Goal: Transaction & Acquisition: Purchase product/service

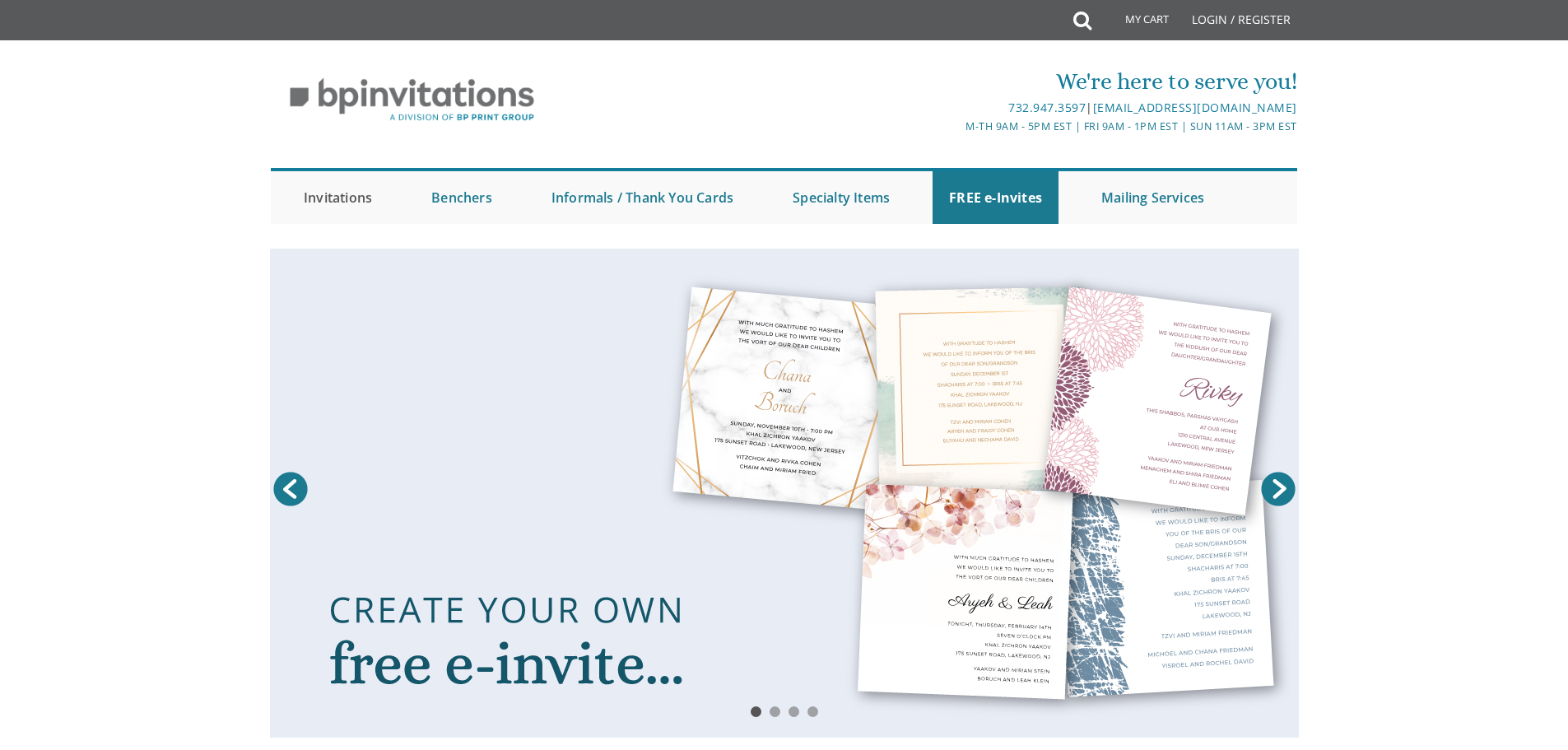
scroll to position [83, 0]
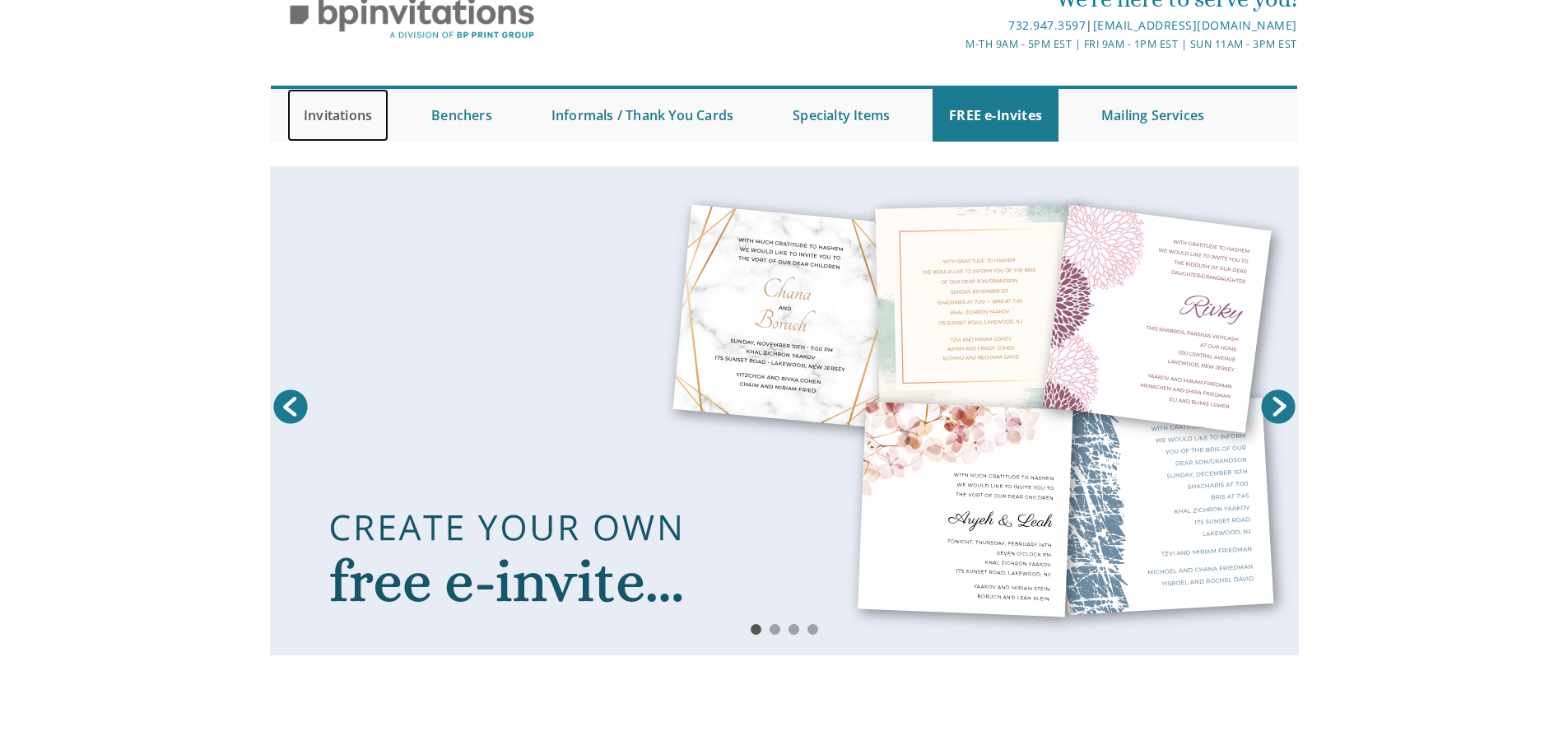
click at [334, 110] on link "Invitations" at bounding box center [338, 115] width 101 height 52
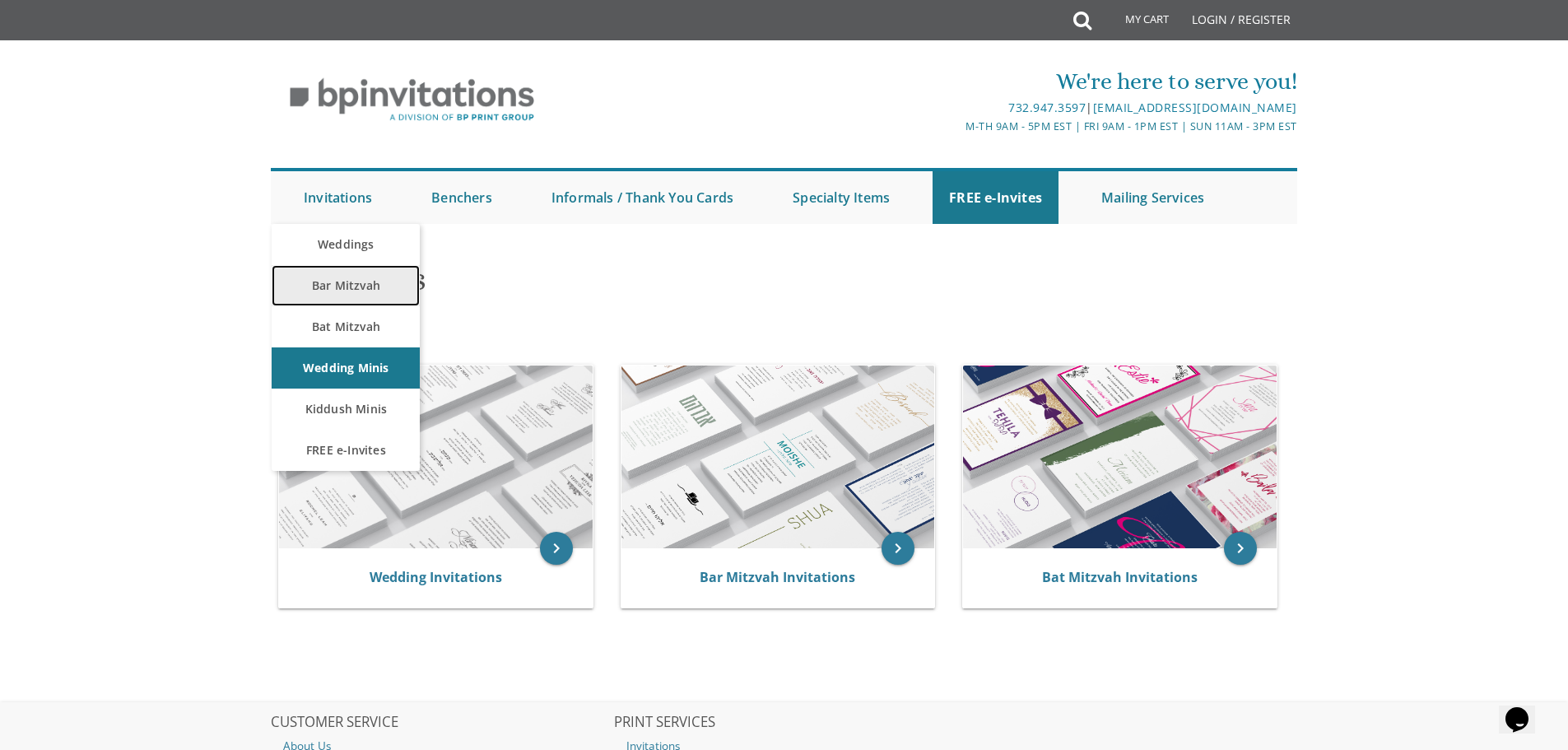
click at [340, 285] on link "Bar Mitzvah" at bounding box center [345, 285] width 148 height 41
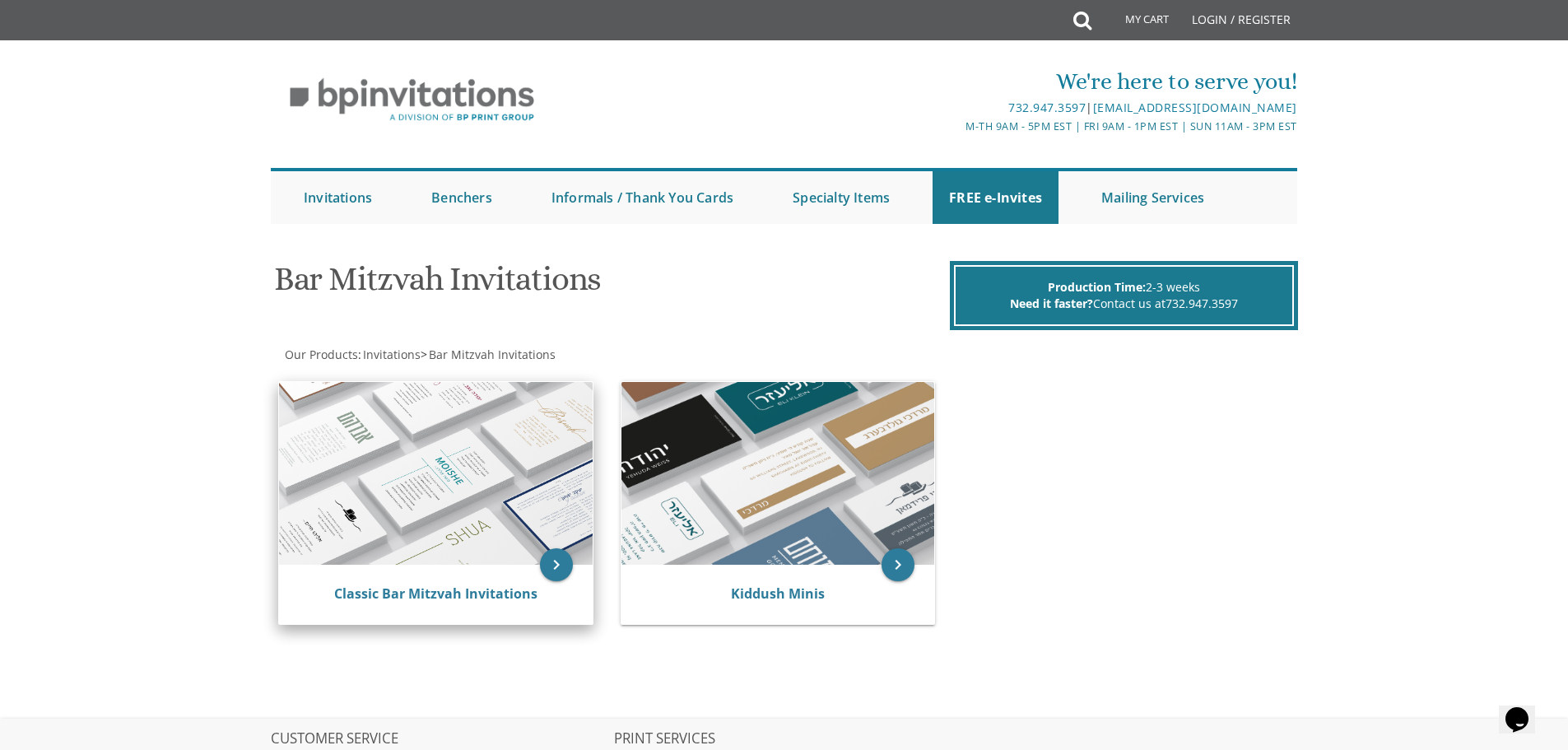
click at [493, 495] on img at bounding box center [436, 473] width 313 height 182
click at [546, 566] on icon "keyboard_arrow_right" at bounding box center [556, 565] width 33 height 33
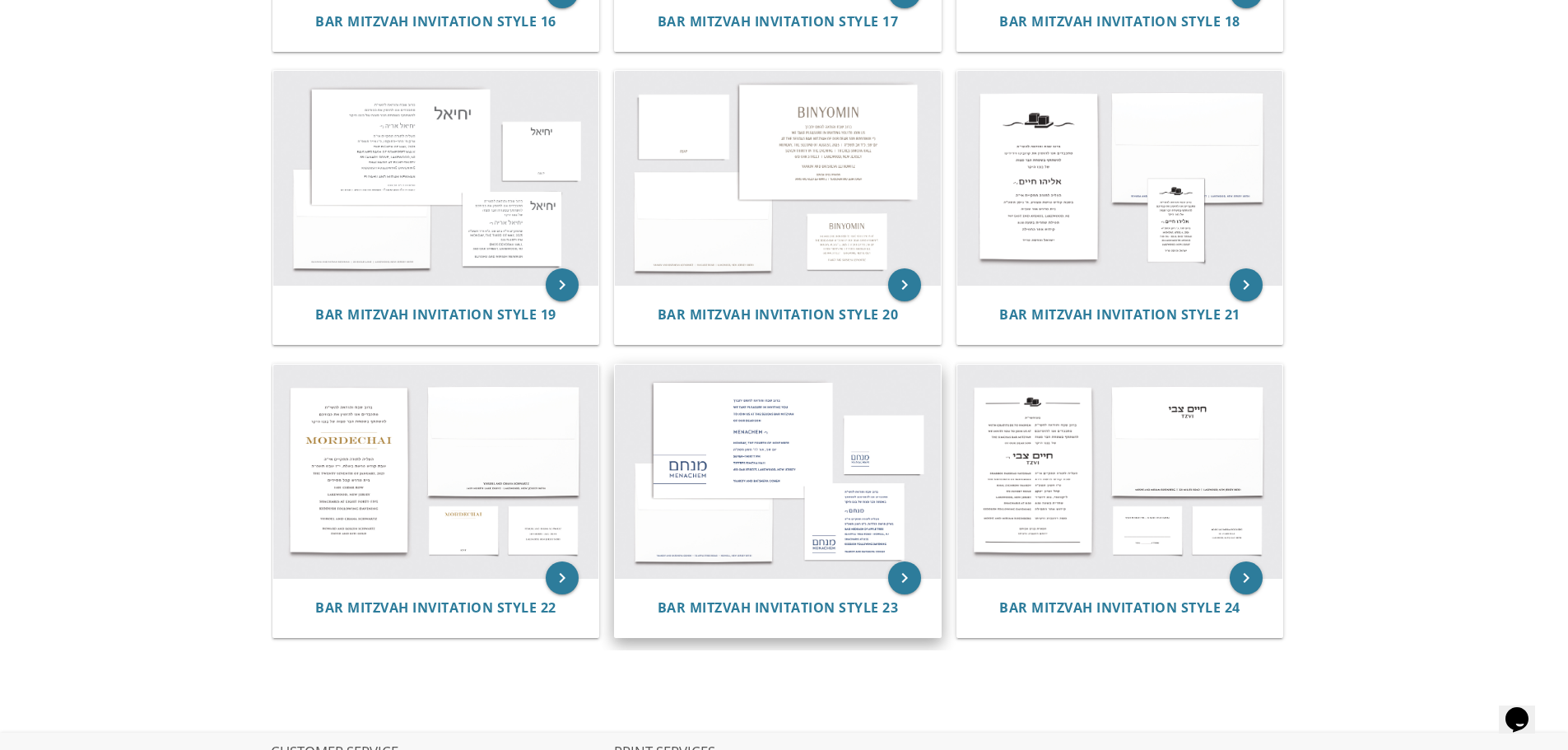
scroll to position [2059, 0]
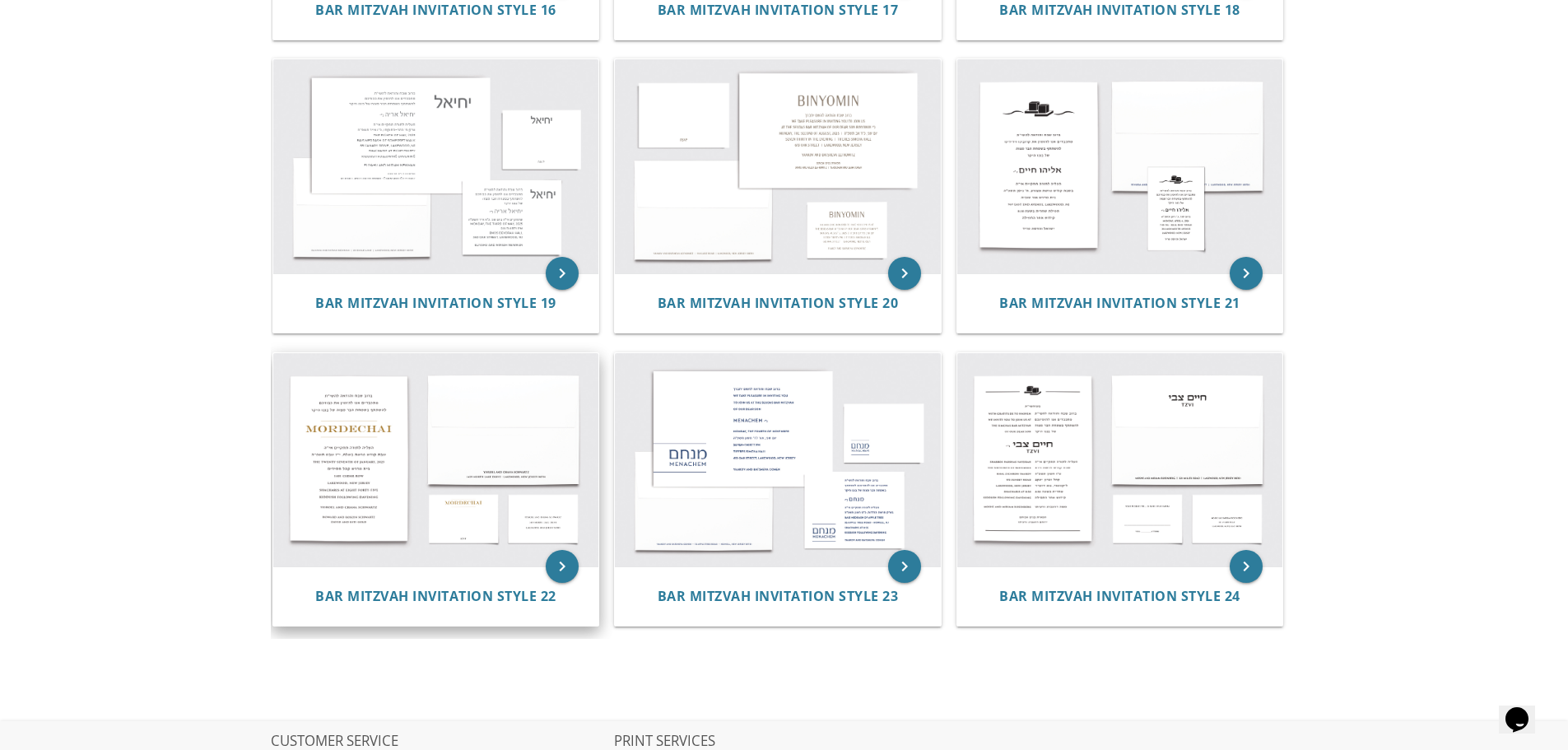
click at [460, 473] on img at bounding box center [436, 460] width 326 height 215
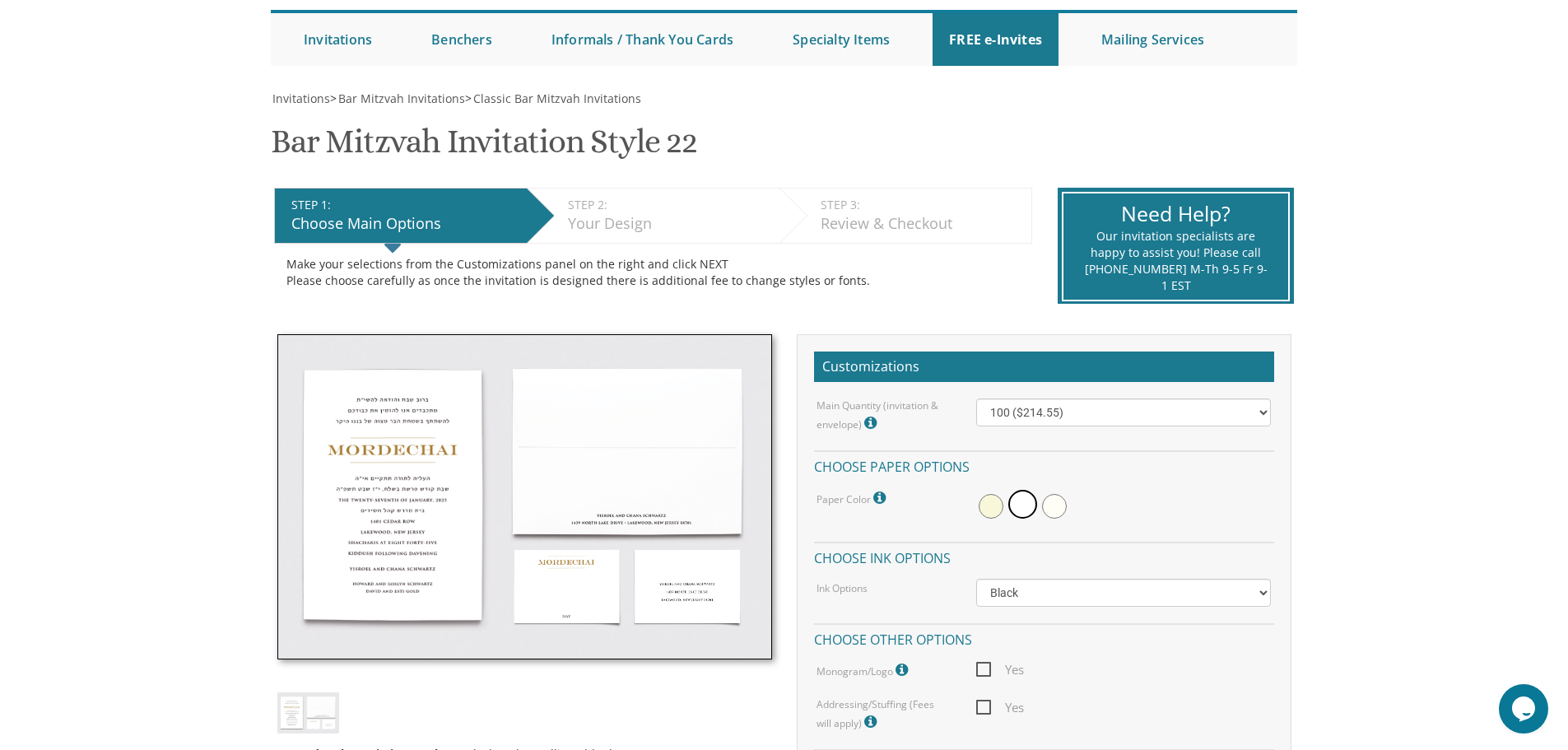
scroll to position [165, 0]
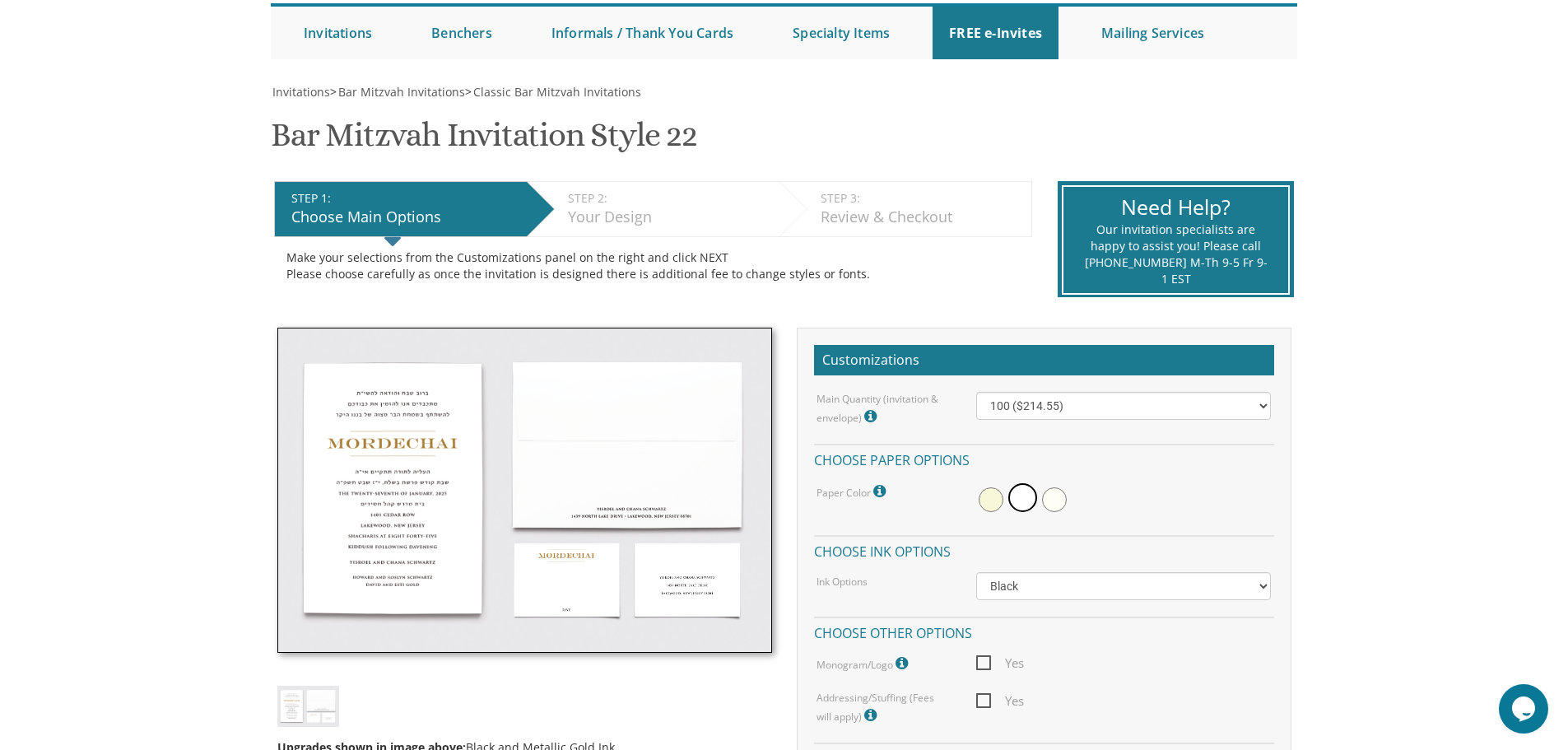
click at [410, 475] on img at bounding box center [525, 491] width 495 height 326
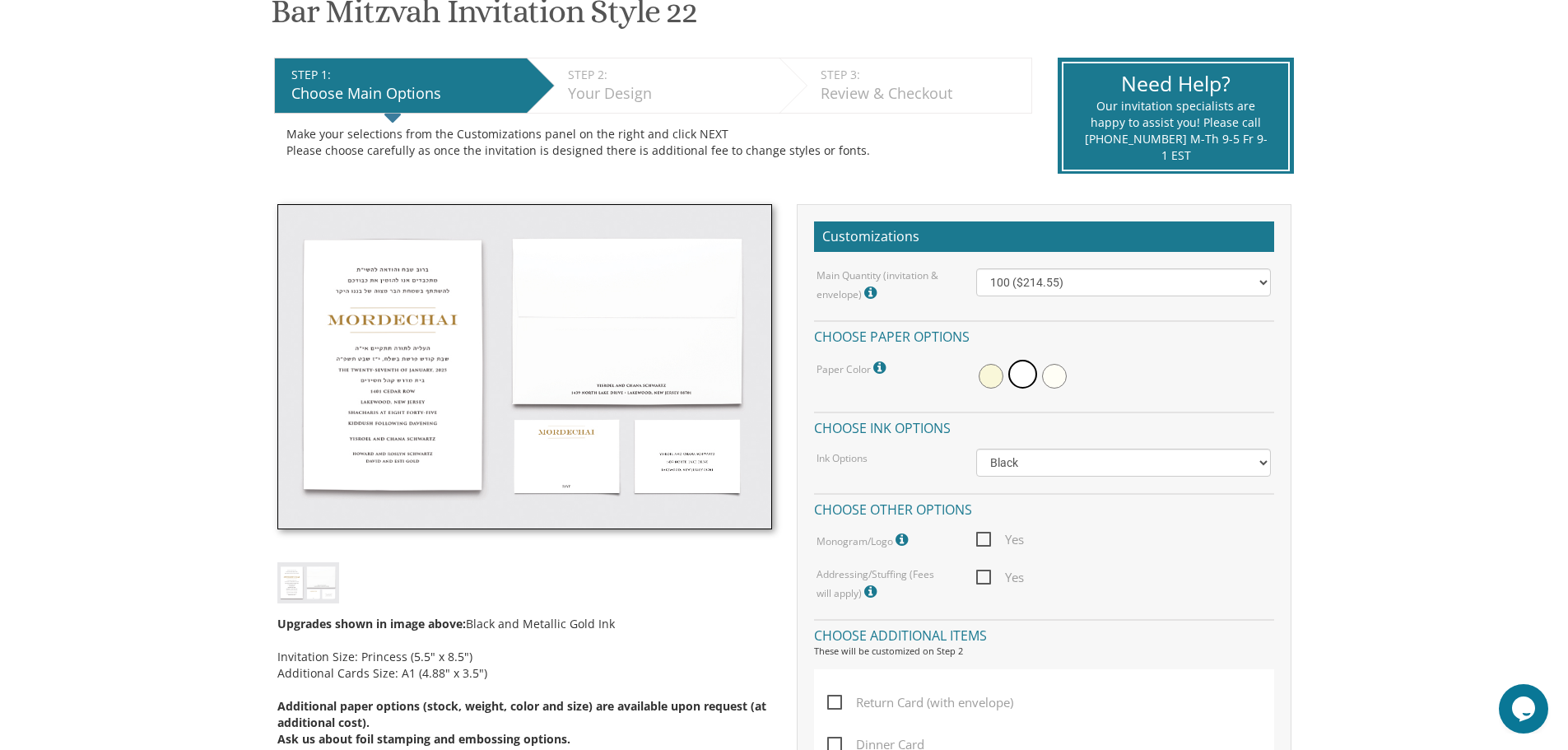
scroll to position [329, 0]
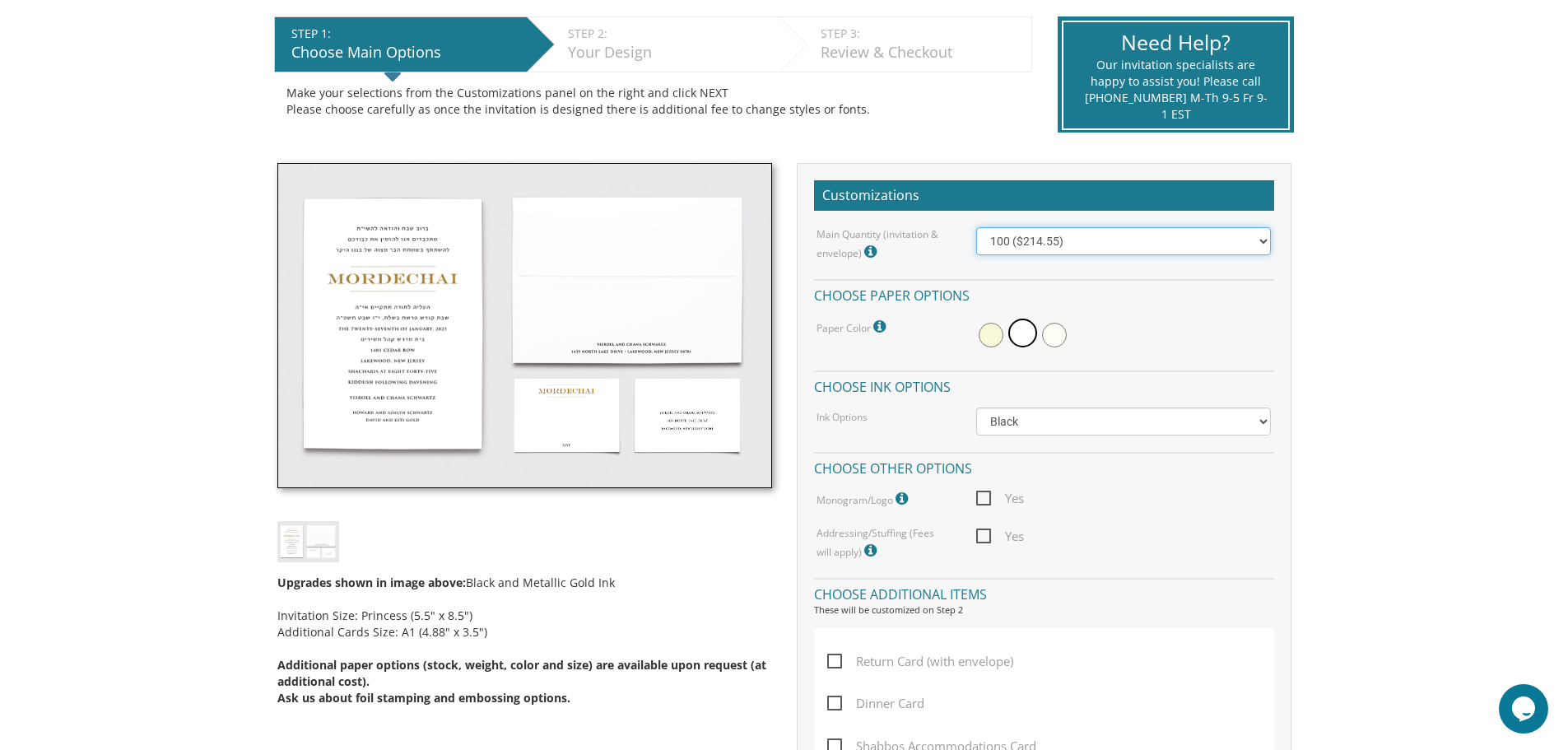
click at [1138, 245] on select "100 ($214.55) 200 ($254.60) 300 ($294.25) 400 ($333.55) 500 ($373.90) 600 ($413…" at bounding box center [1124, 241] width 295 height 28
select select "200"
click at [976, 227] on select "100 ($214.55) 200 ($254.60) 300 ($294.25) 400 ($333.55) 500 ($373.90) 600 ($413…" at bounding box center [1124, 241] width 295 height 28
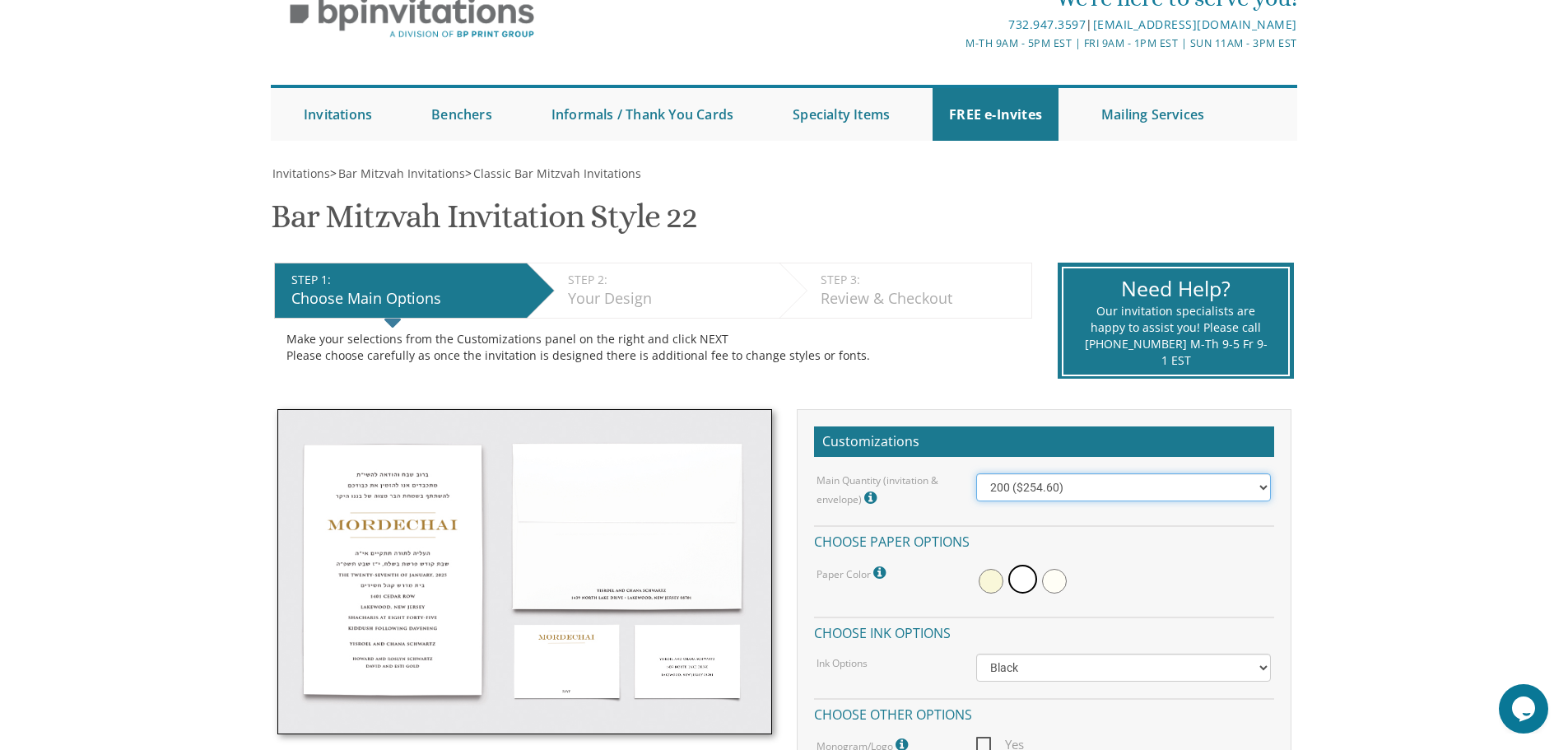
scroll to position [83, 0]
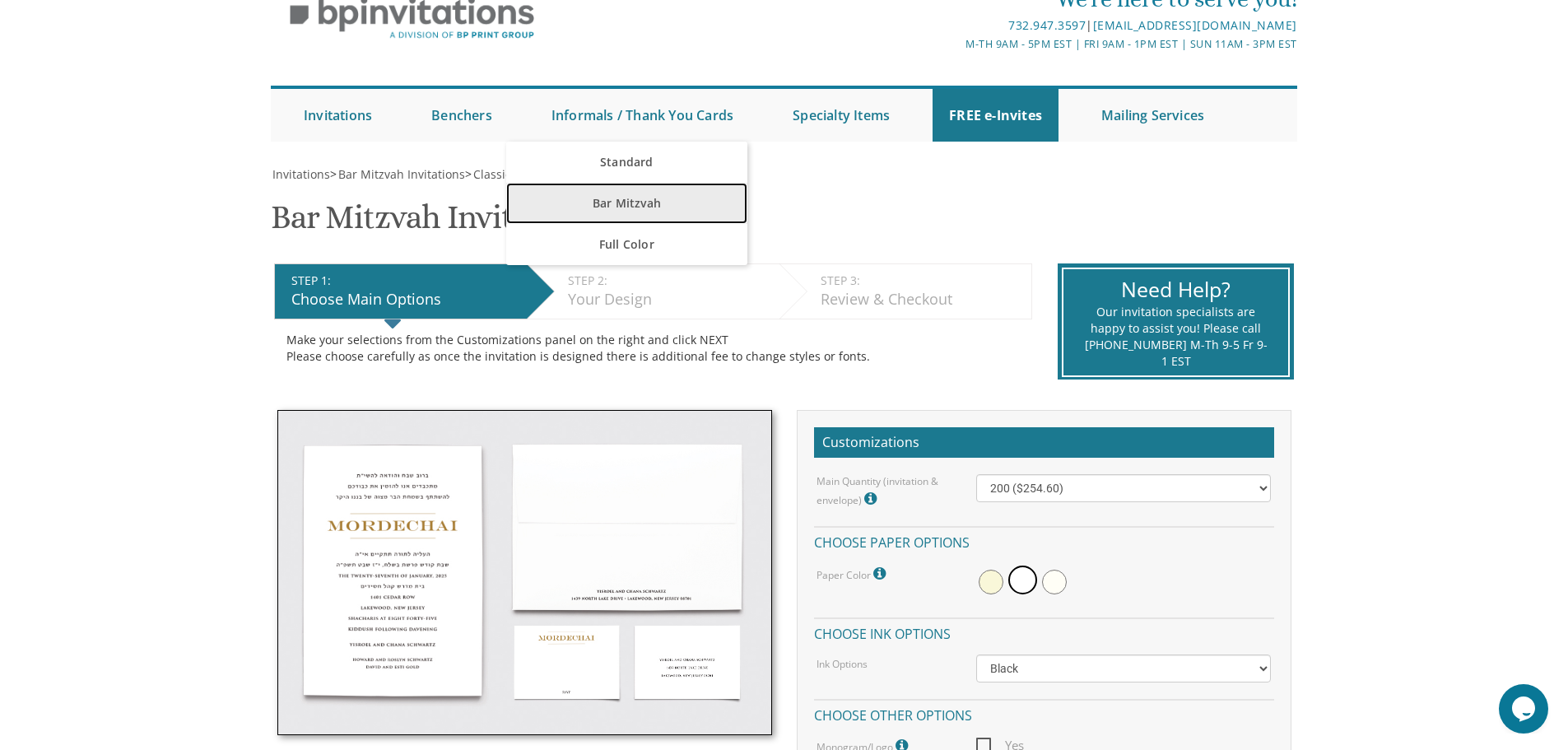
click at [646, 191] on link "Bar Mitzvah" at bounding box center [626, 203] width 241 height 41
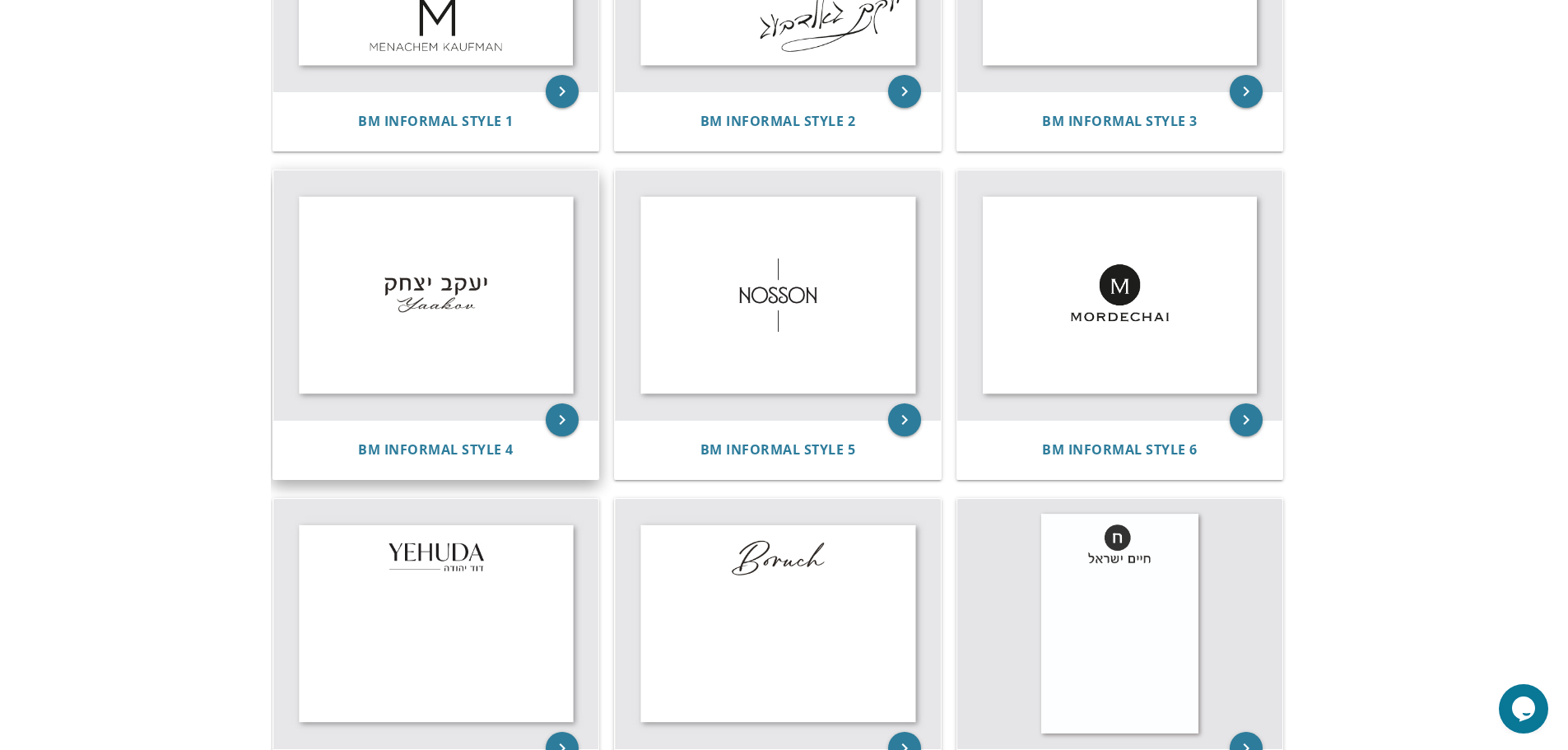
scroll to position [465, 0]
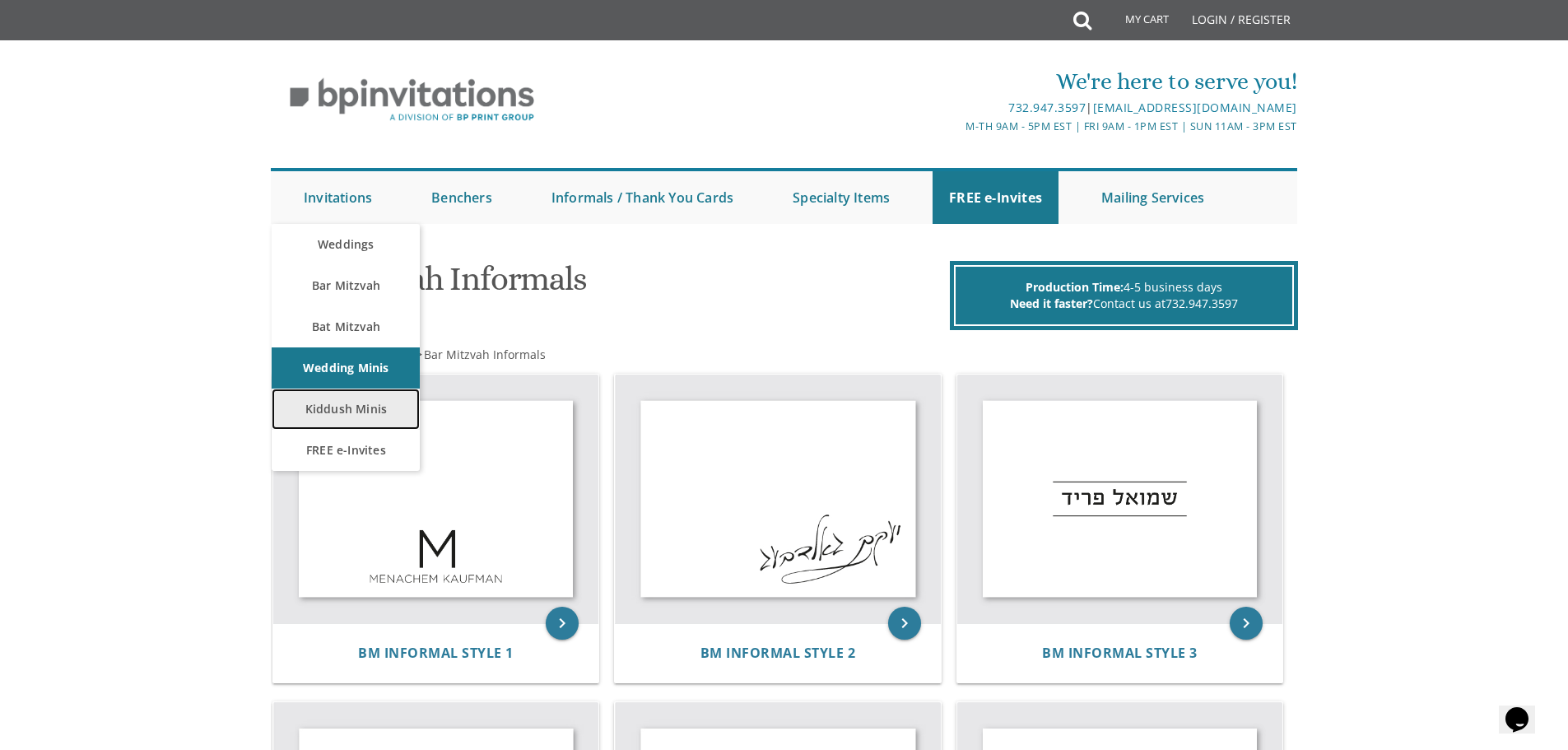
click at [369, 408] on link "Kiddush Minis" at bounding box center [345, 409] width 148 height 41
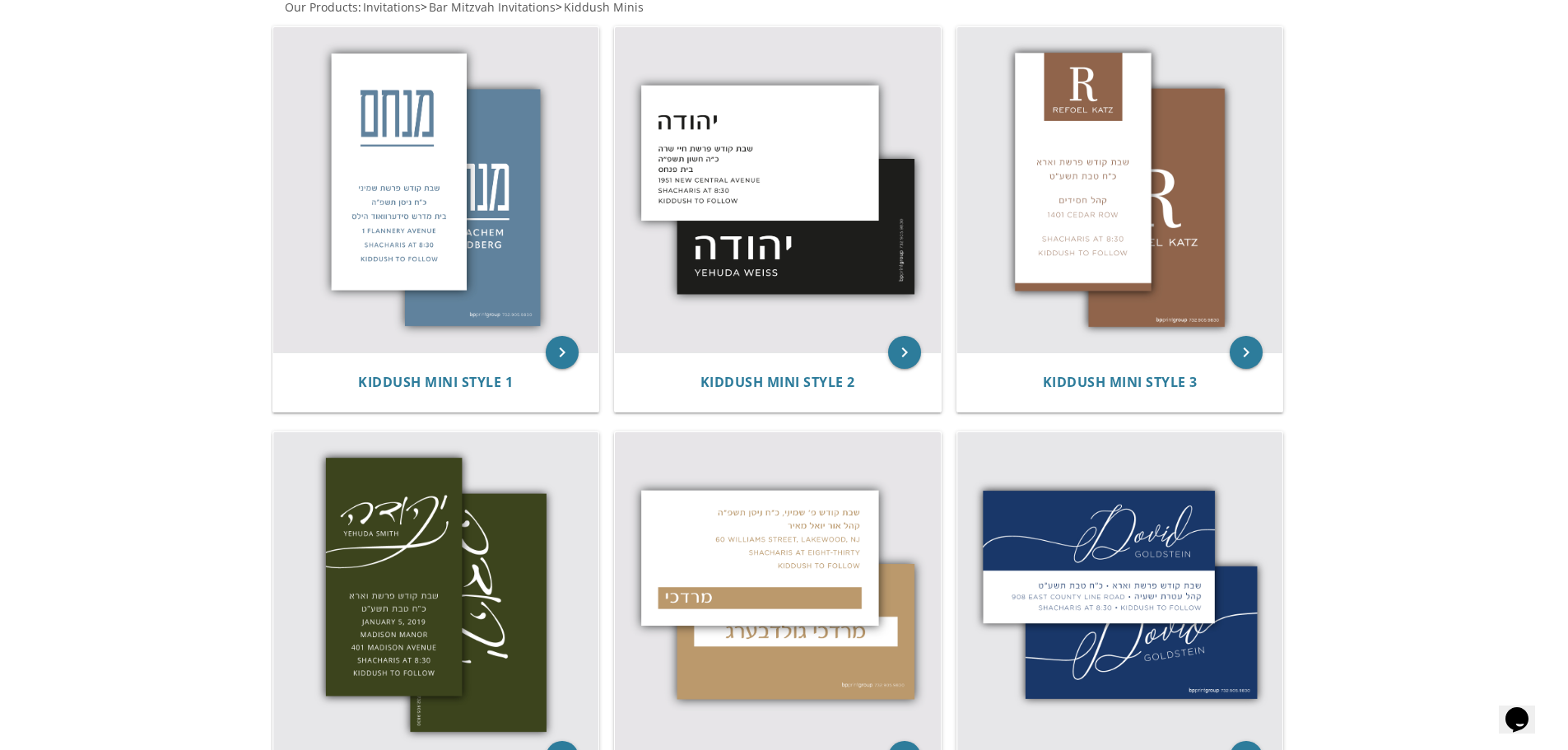
scroll to position [165, 0]
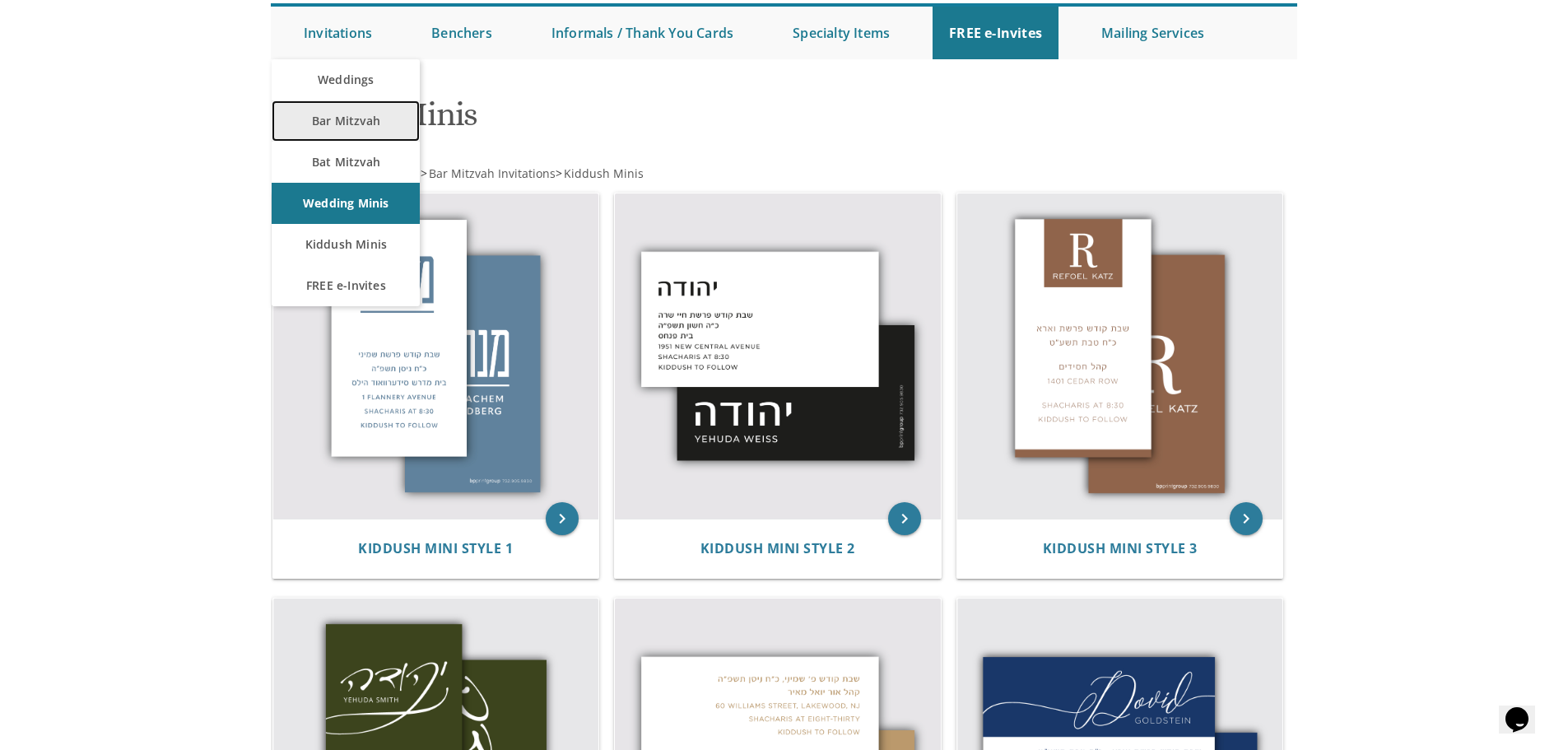
click at [345, 124] on link "Bar Mitzvah" at bounding box center [345, 121] width 148 height 41
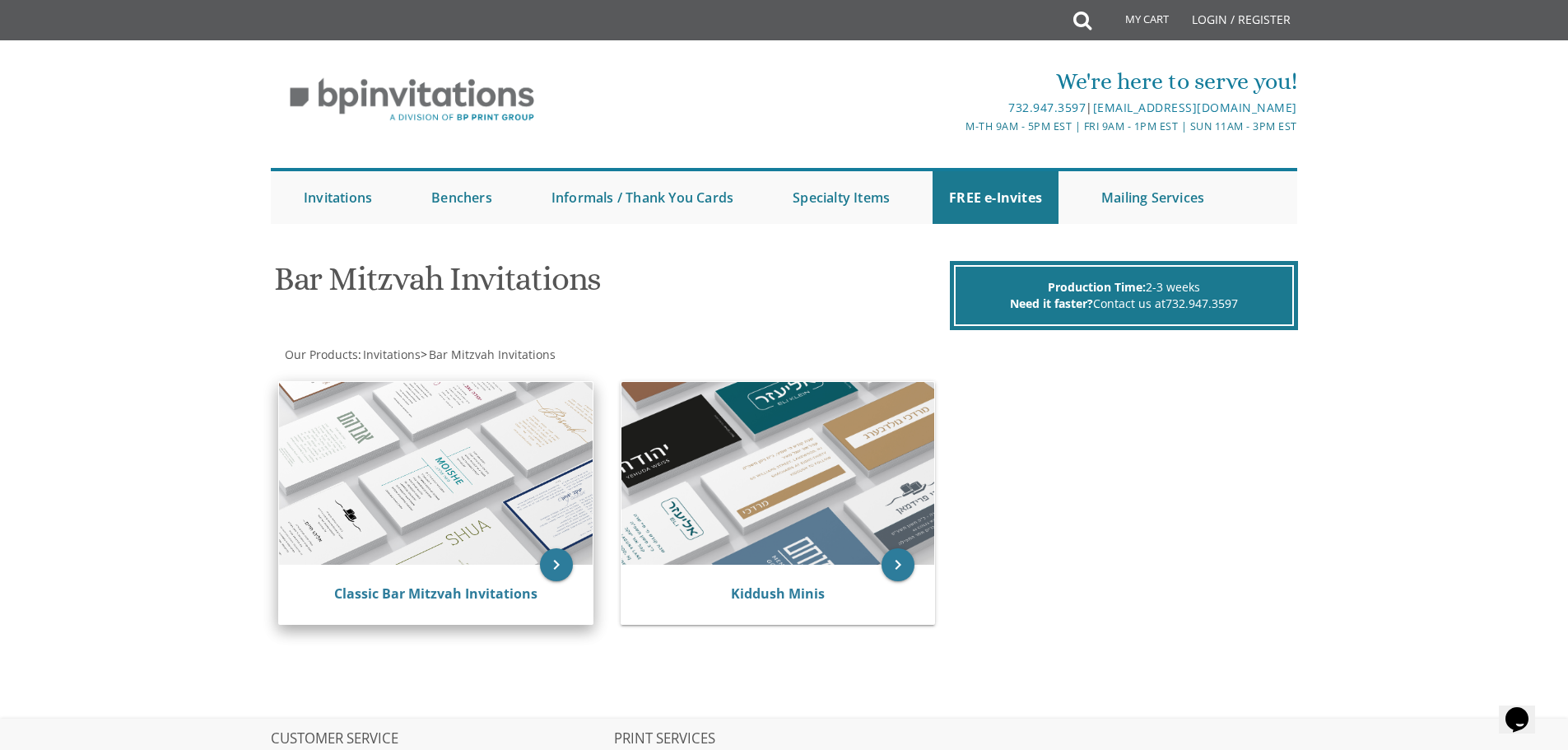
click at [500, 434] on img at bounding box center [436, 473] width 313 height 182
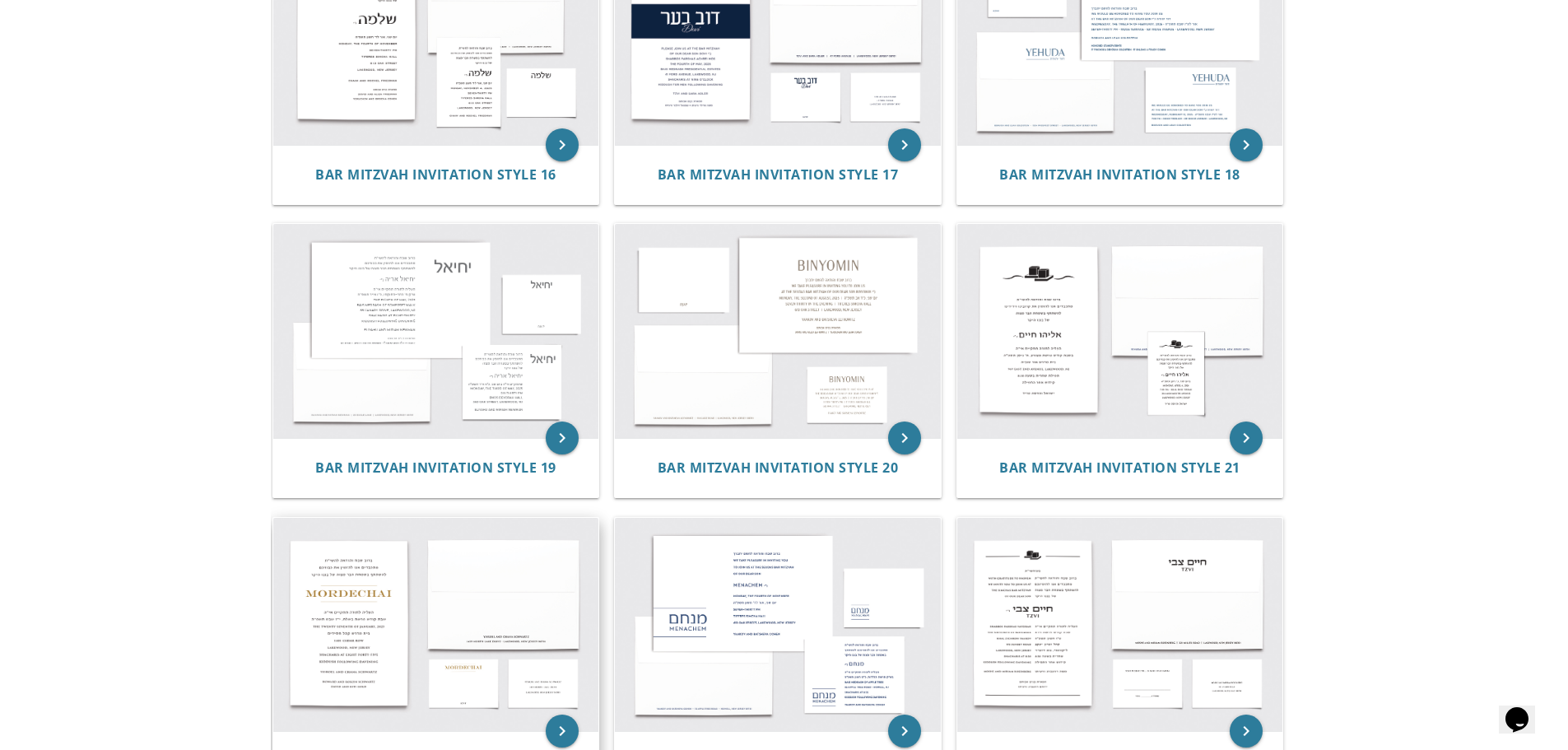
scroll to position [2142, 0]
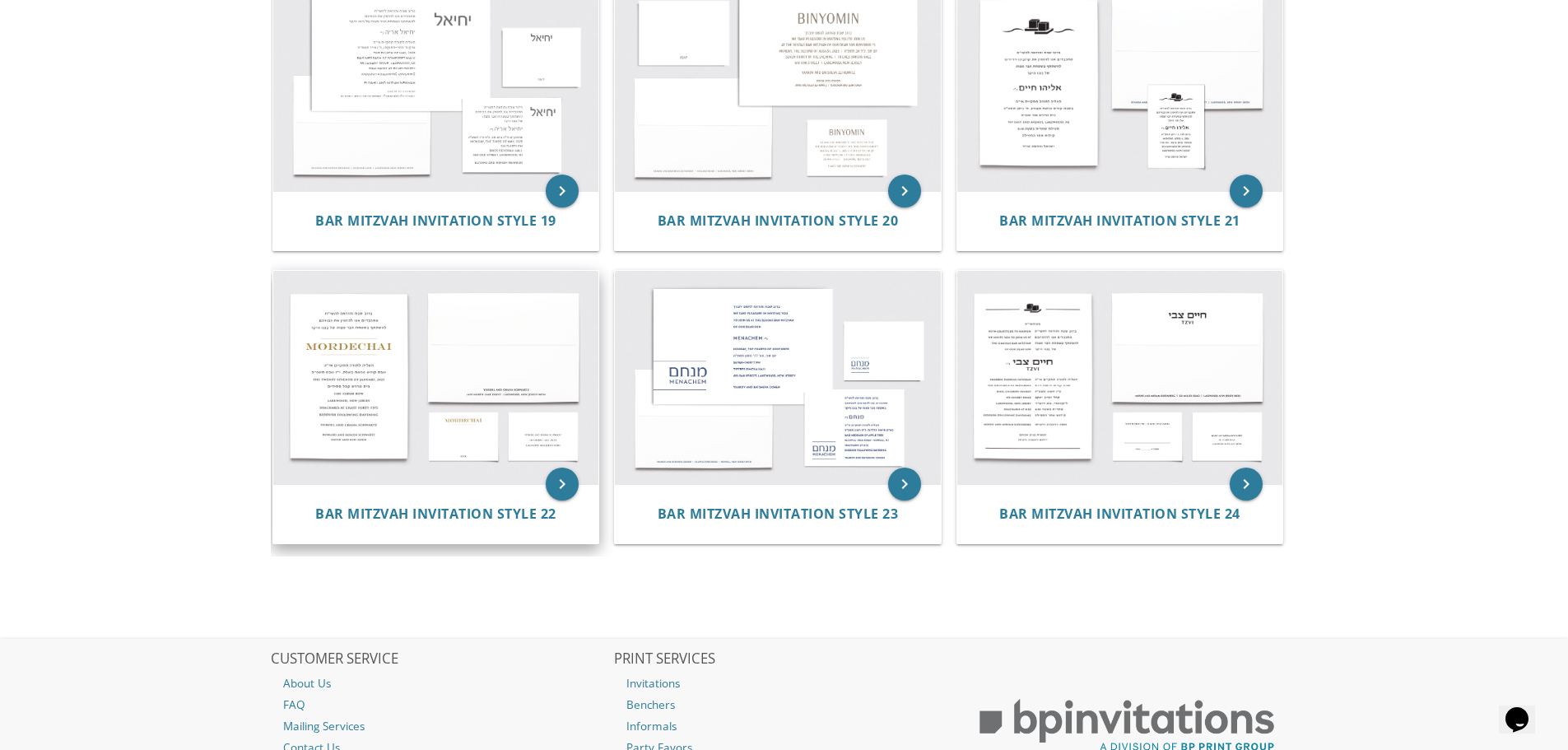
click at [400, 399] on img at bounding box center [436, 379] width 326 height 215
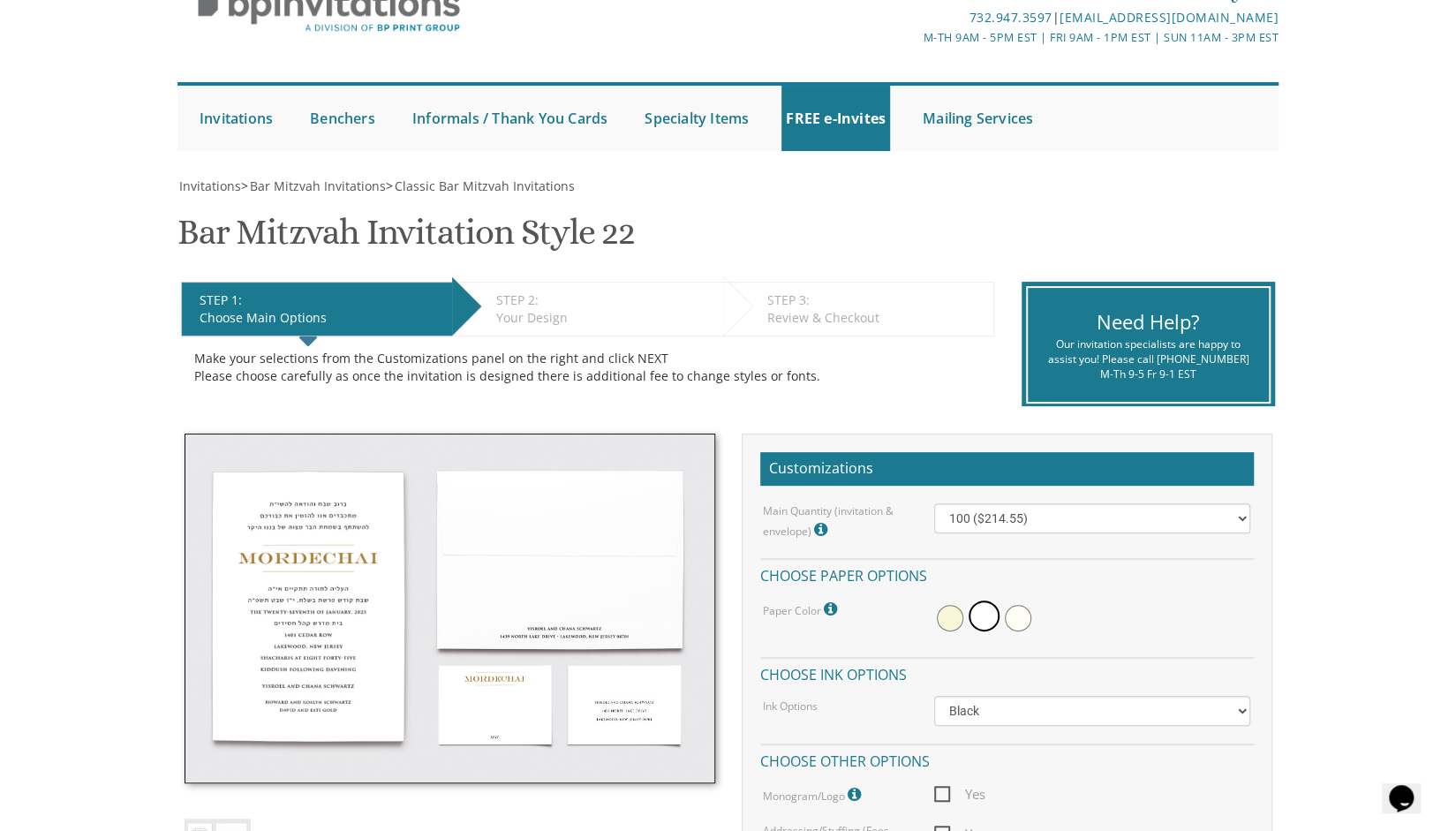
scroll to position [91, 0]
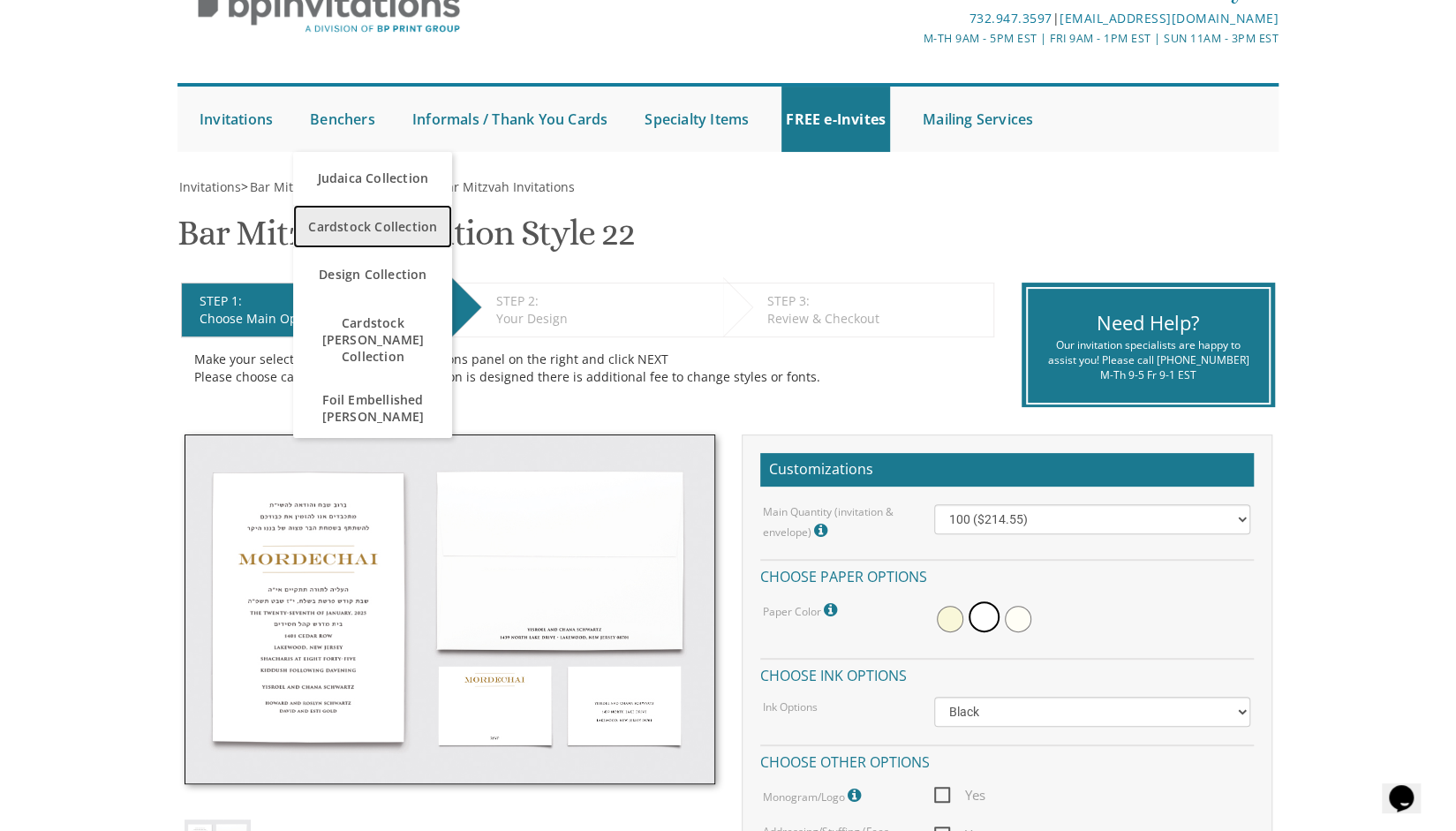
click at [370, 224] on span "Cardstock Collection" at bounding box center [373, 226] width 150 height 34
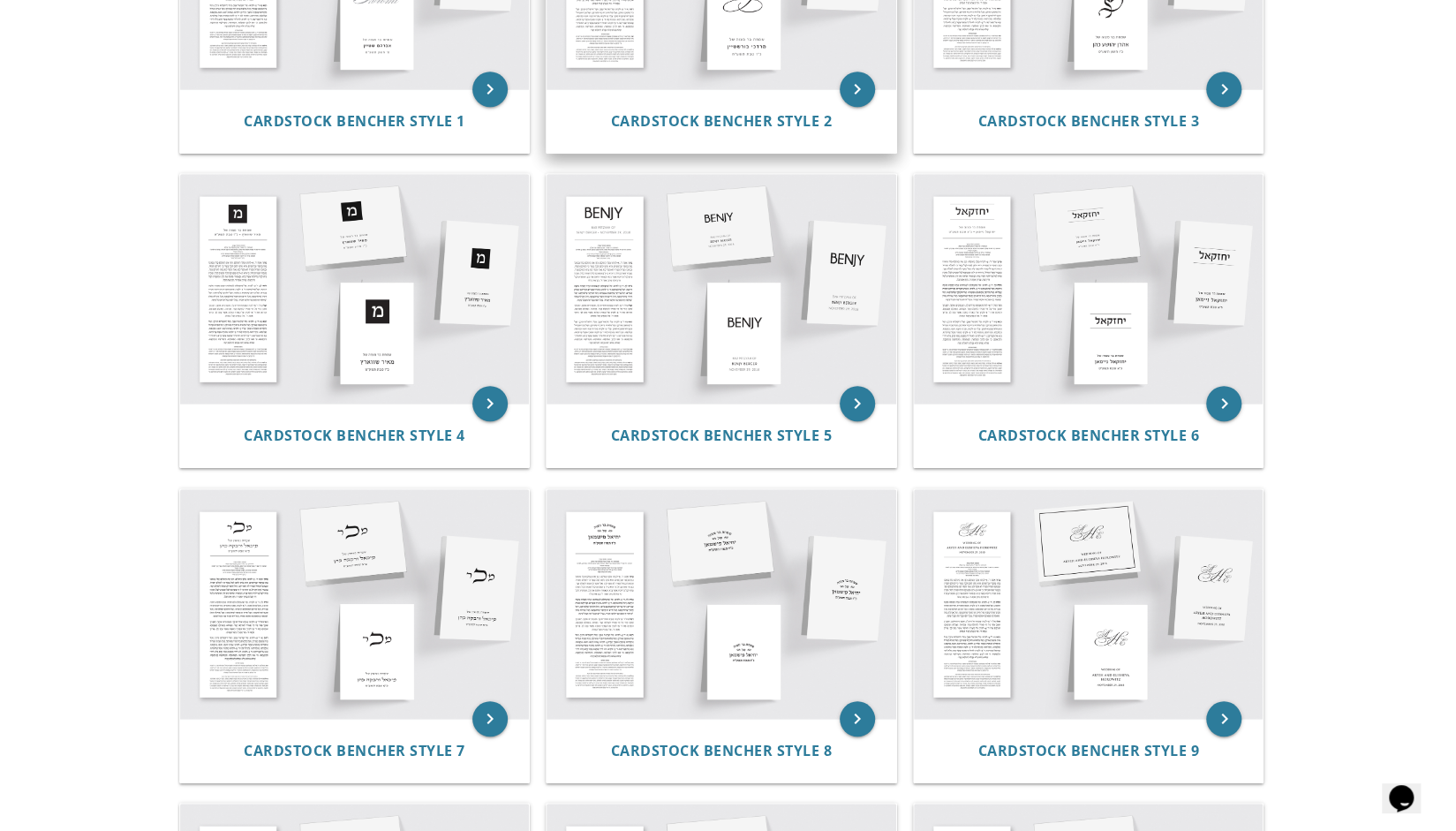
scroll to position [576, 0]
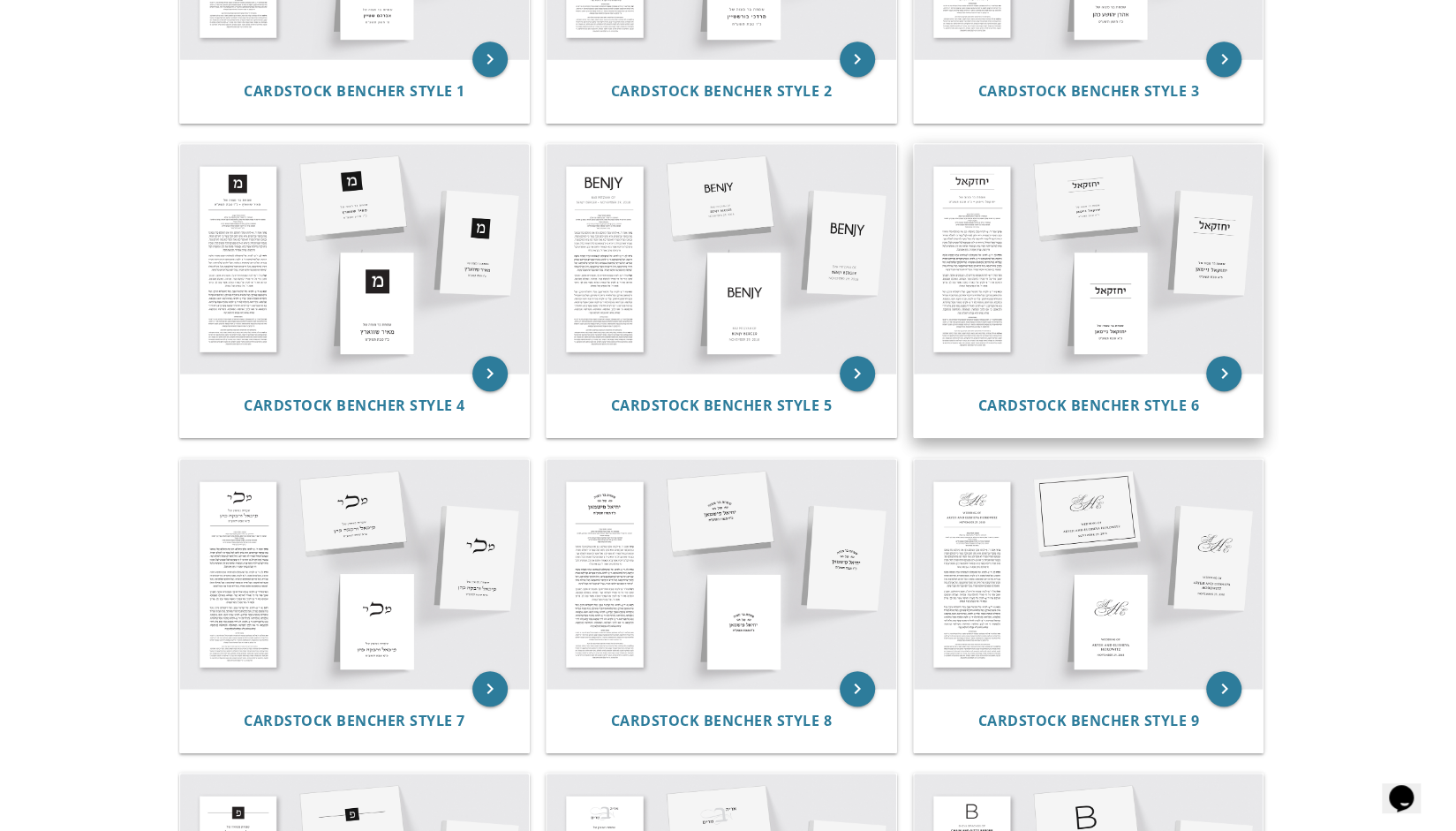
click at [996, 185] on img at bounding box center [1089, 259] width 350 height 230
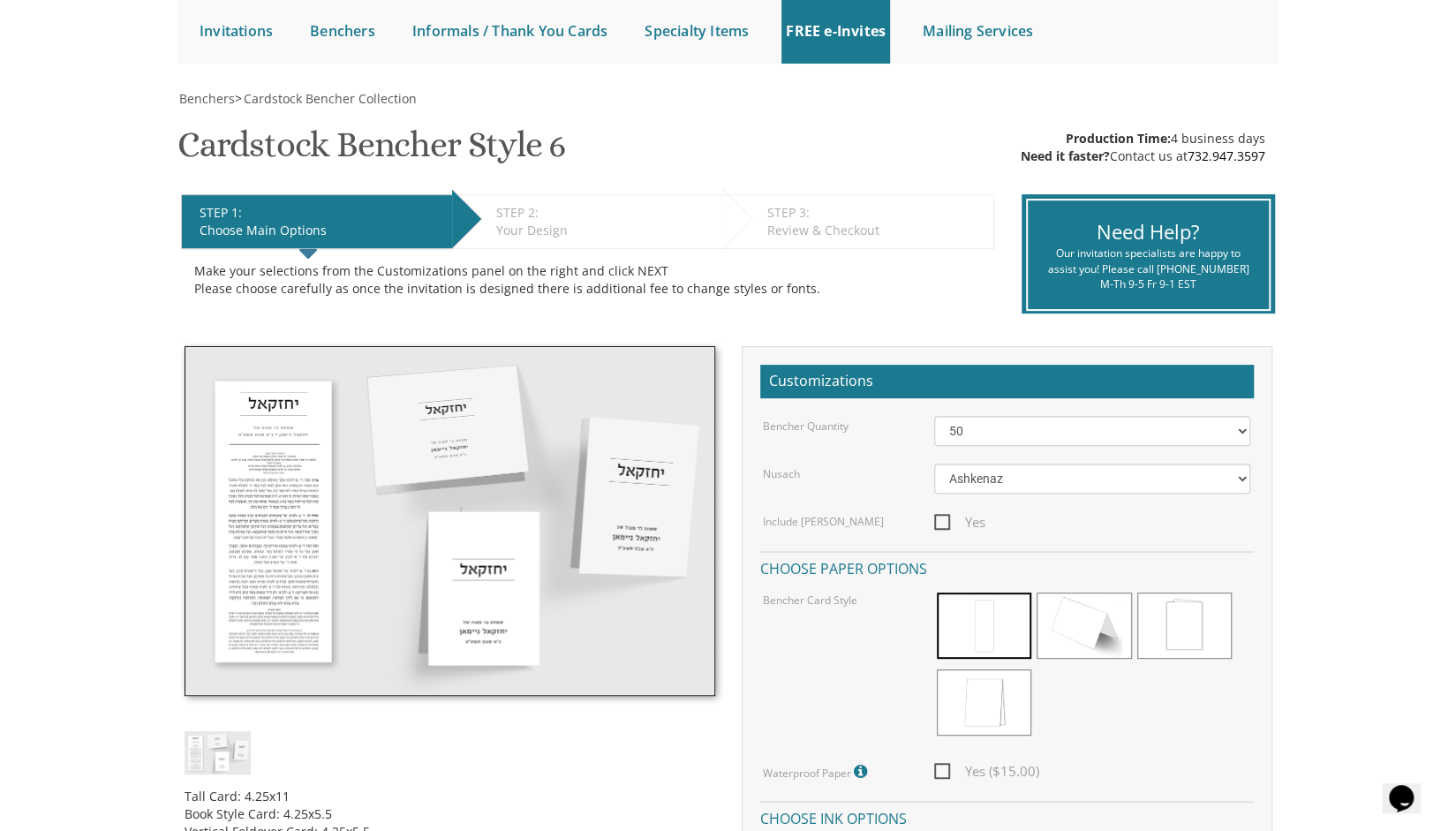
scroll to position [181, 0]
click at [316, 568] on img at bounding box center [450, 520] width 531 height 350
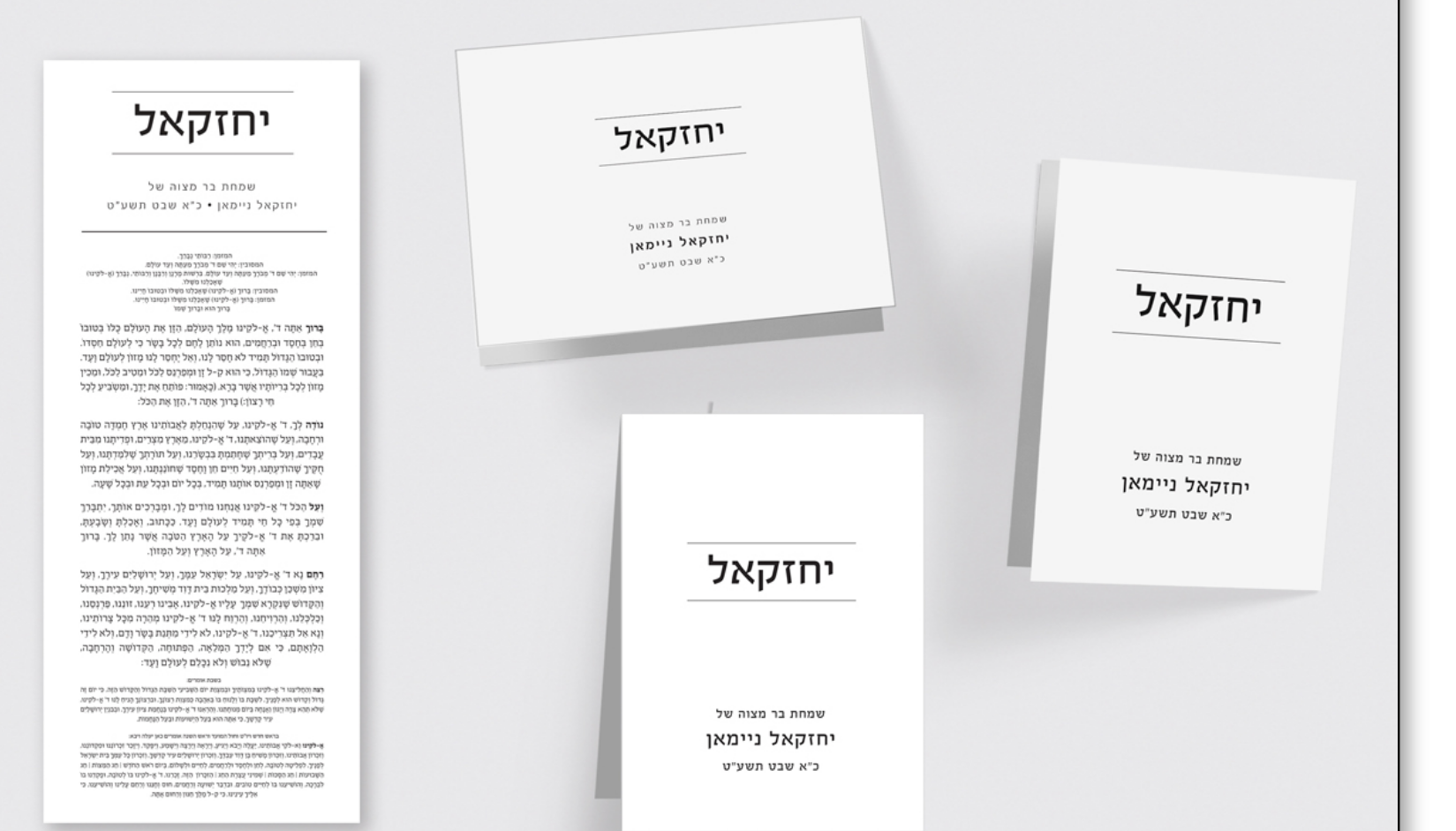
scroll to position [180, 0]
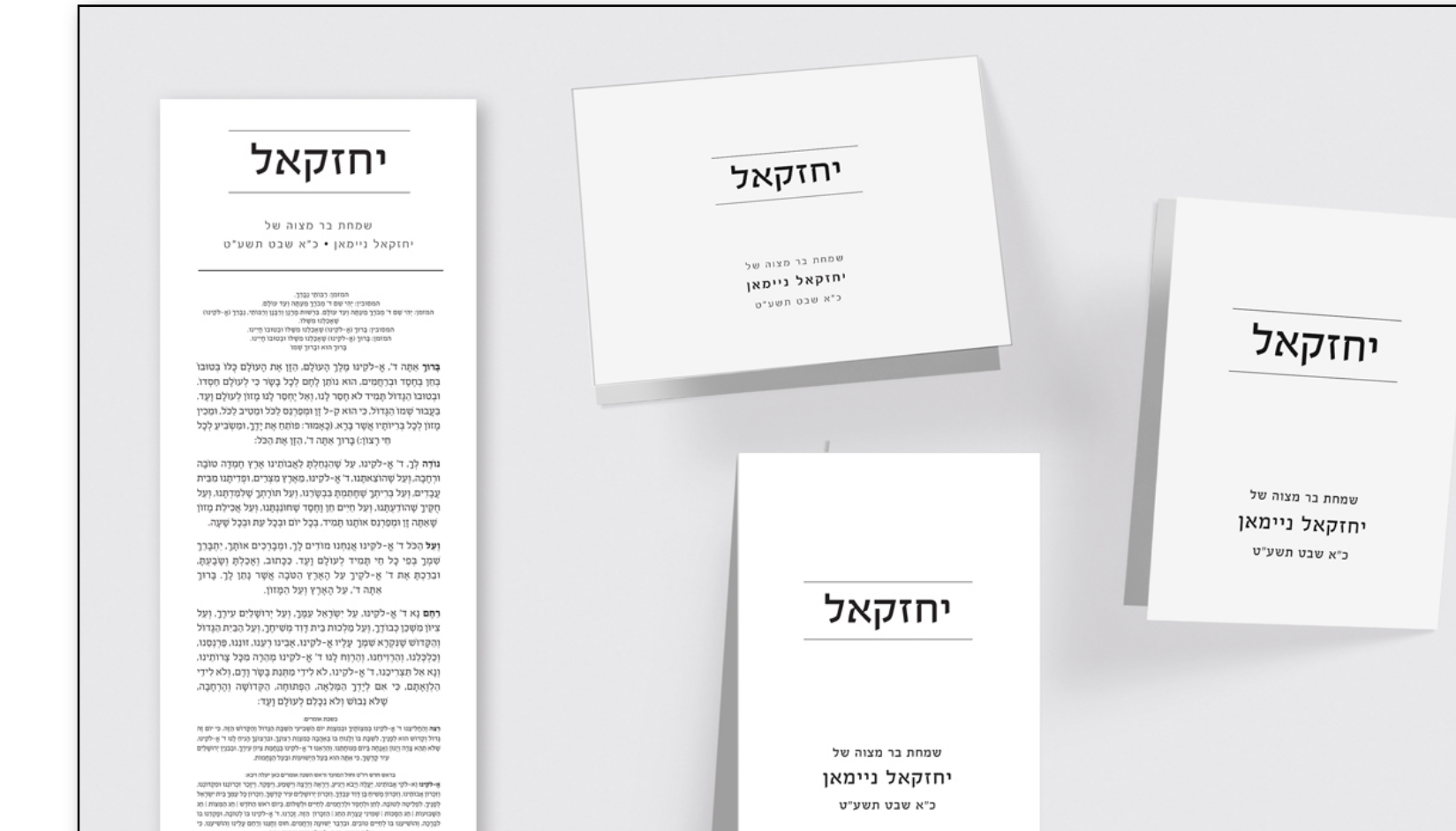
click at [262, 413] on img at bounding box center [450, 521] width 531 height 350
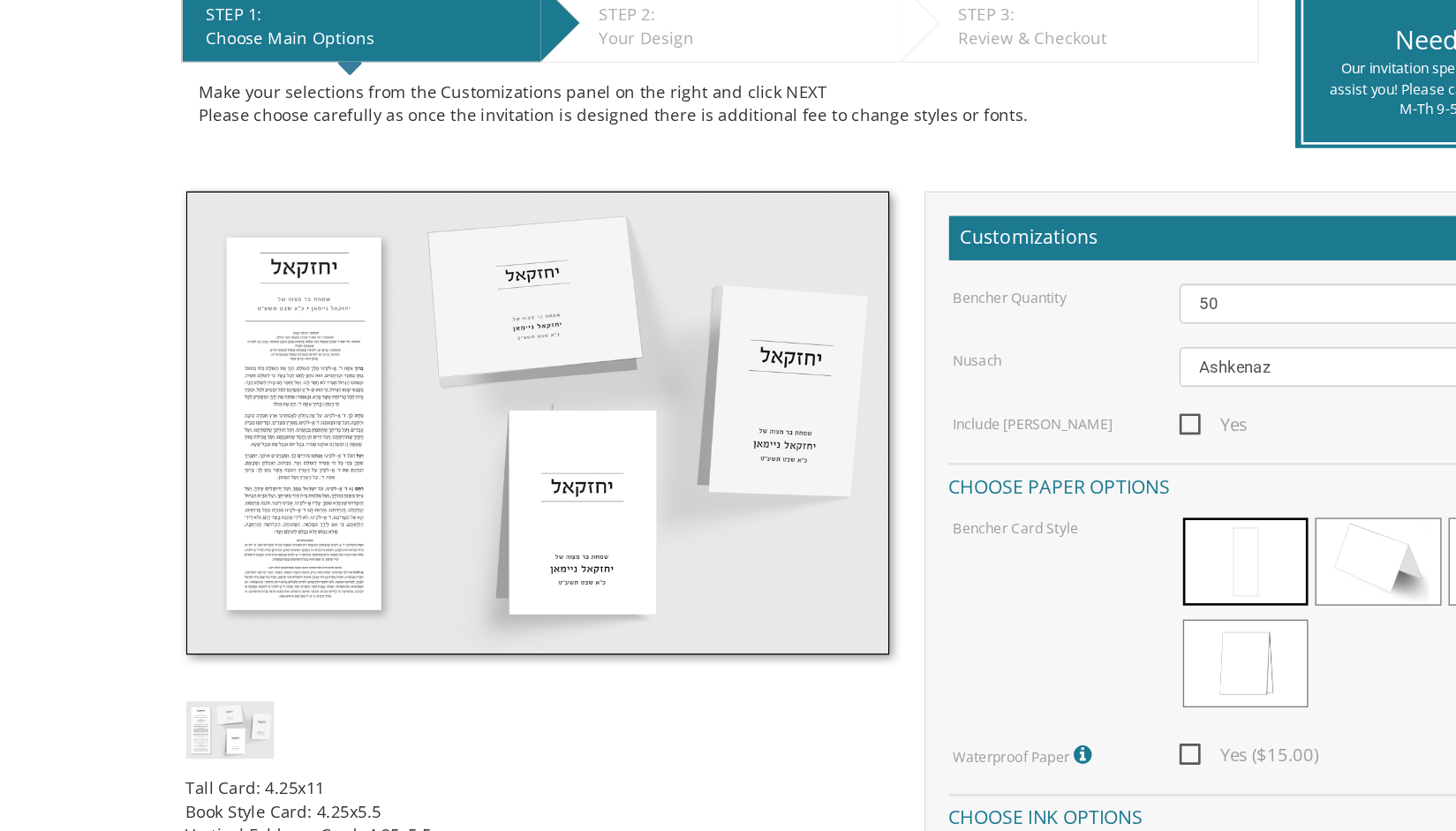
scroll to position [178, 0]
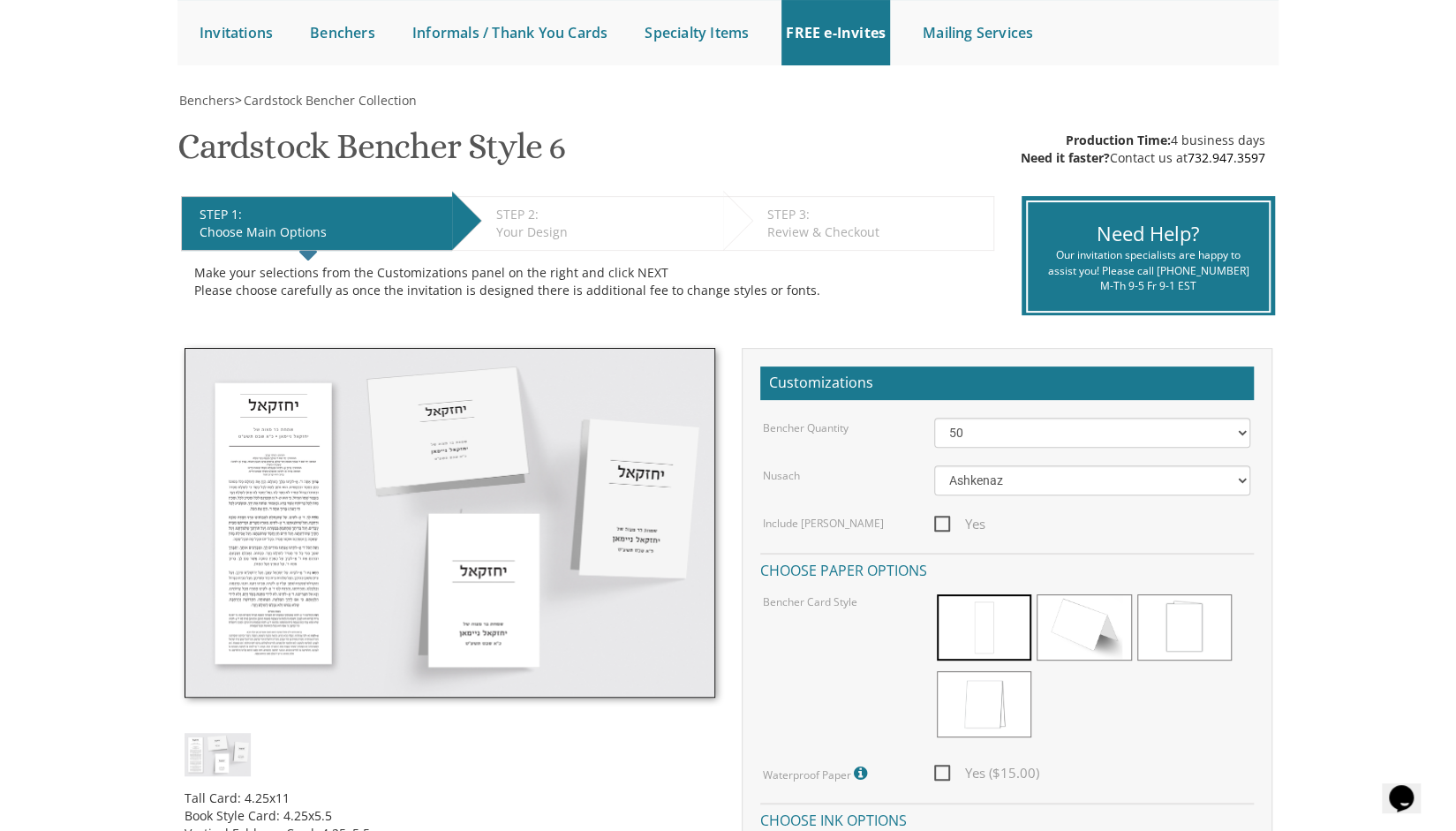
click at [381, 470] on img at bounding box center [450, 523] width 531 height 350
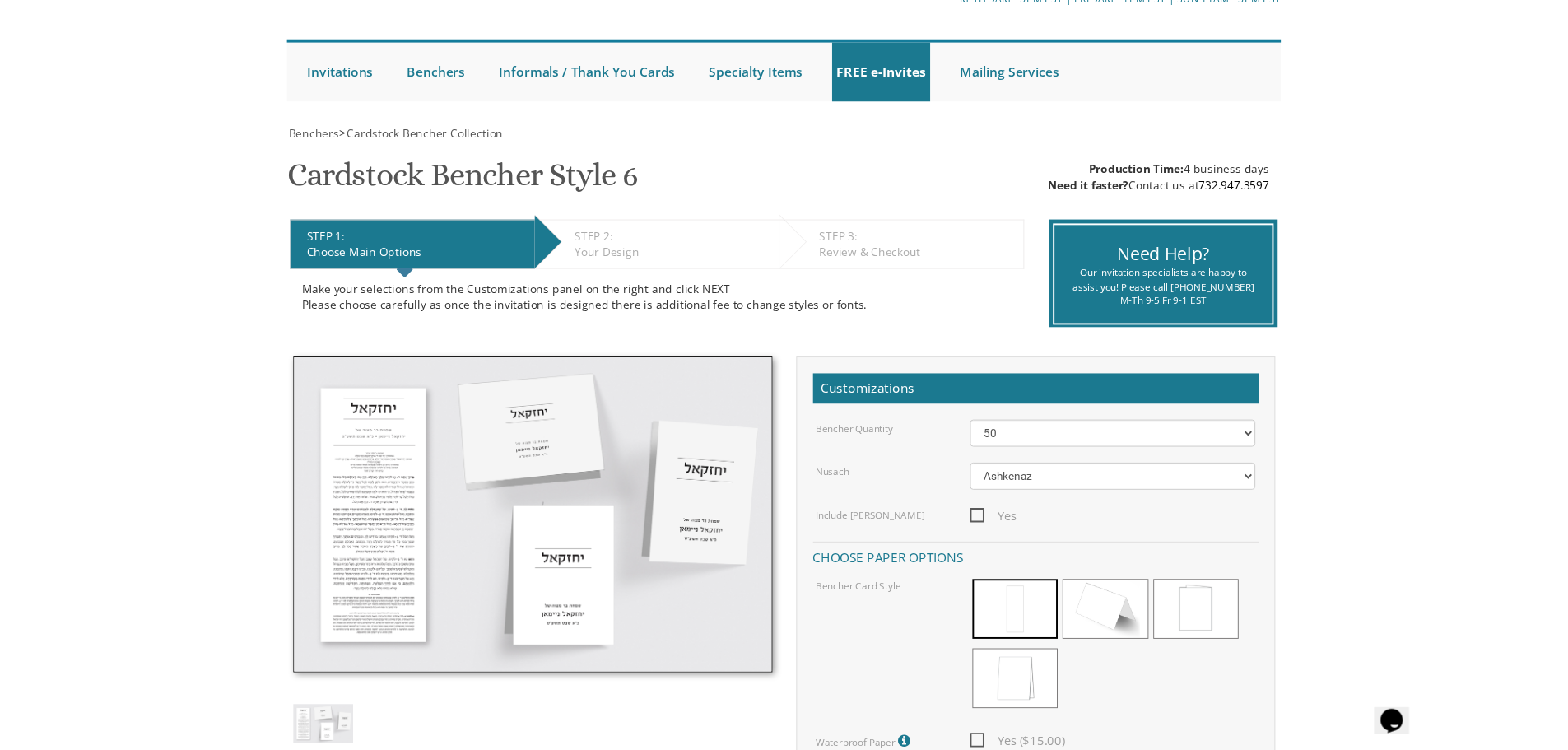
scroll to position [0, 0]
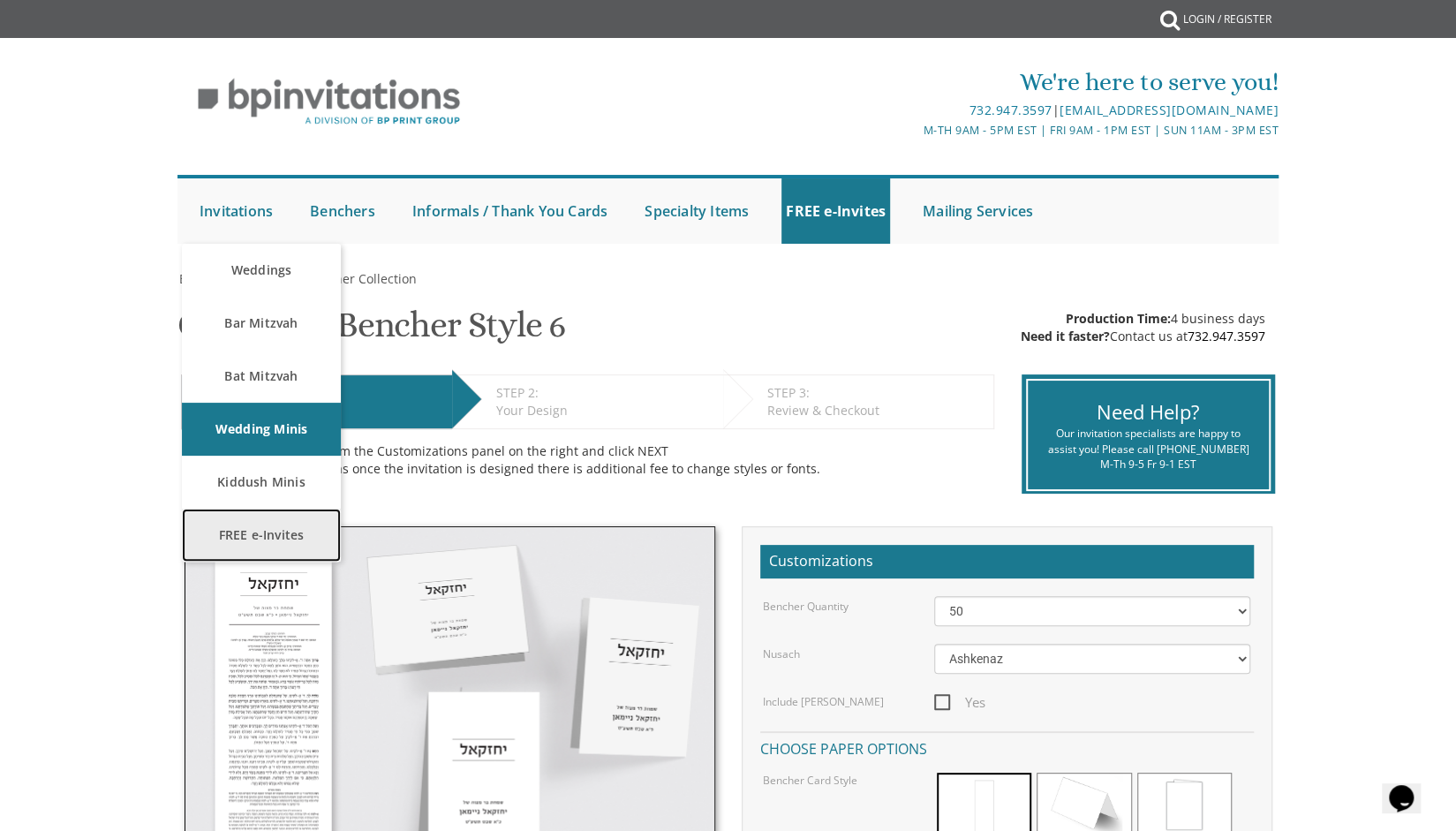
click at [291, 535] on link "FREE e-Invites" at bounding box center [262, 535] width 159 height 53
click at [293, 521] on link "FREE e-Invites" at bounding box center [262, 535] width 159 height 53
click at [272, 527] on link "FREE e-Invites" at bounding box center [262, 535] width 159 height 53
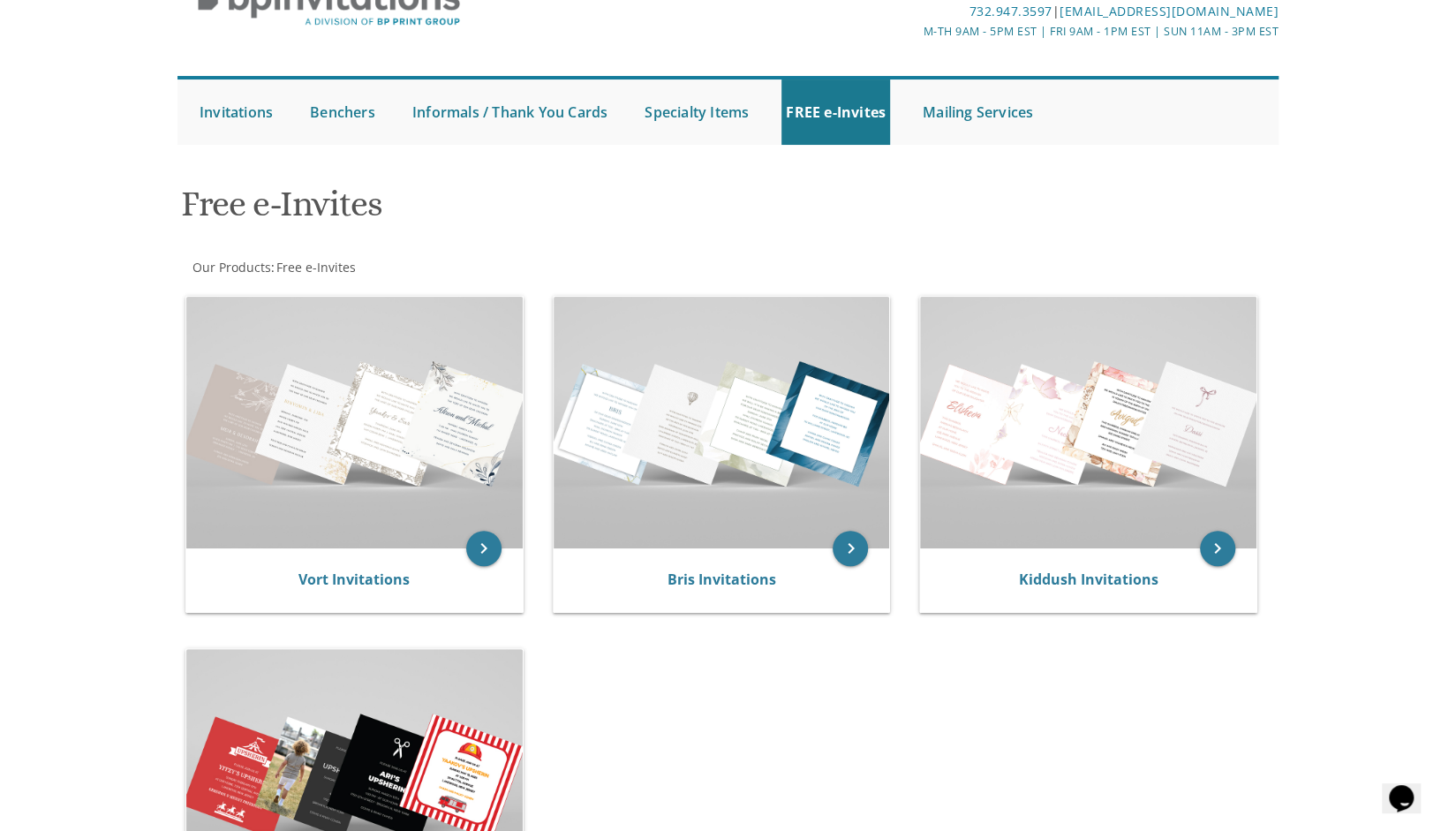
scroll to position [98, 0]
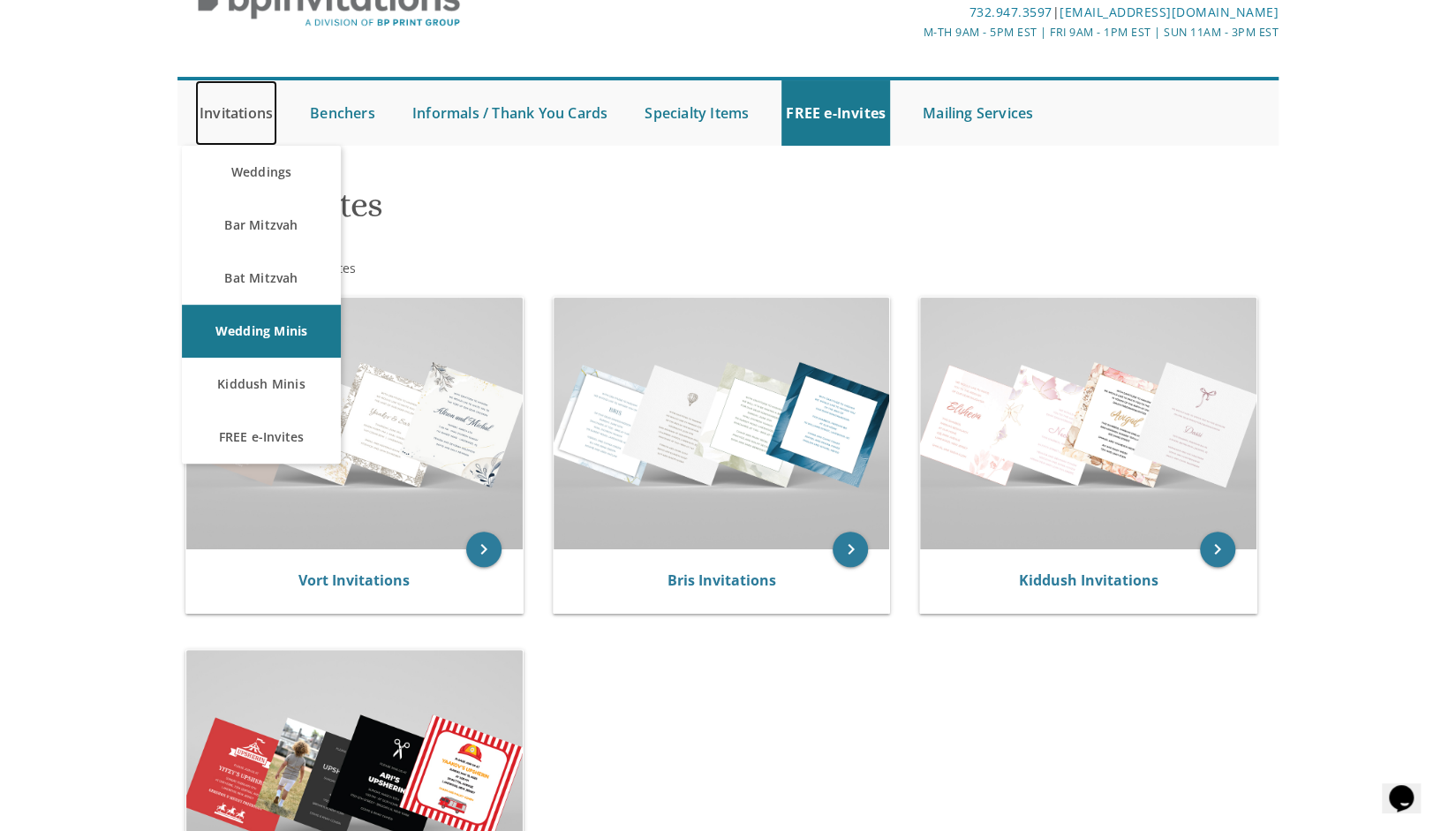
click at [235, 112] on link "Invitations" at bounding box center [237, 113] width 83 height 65
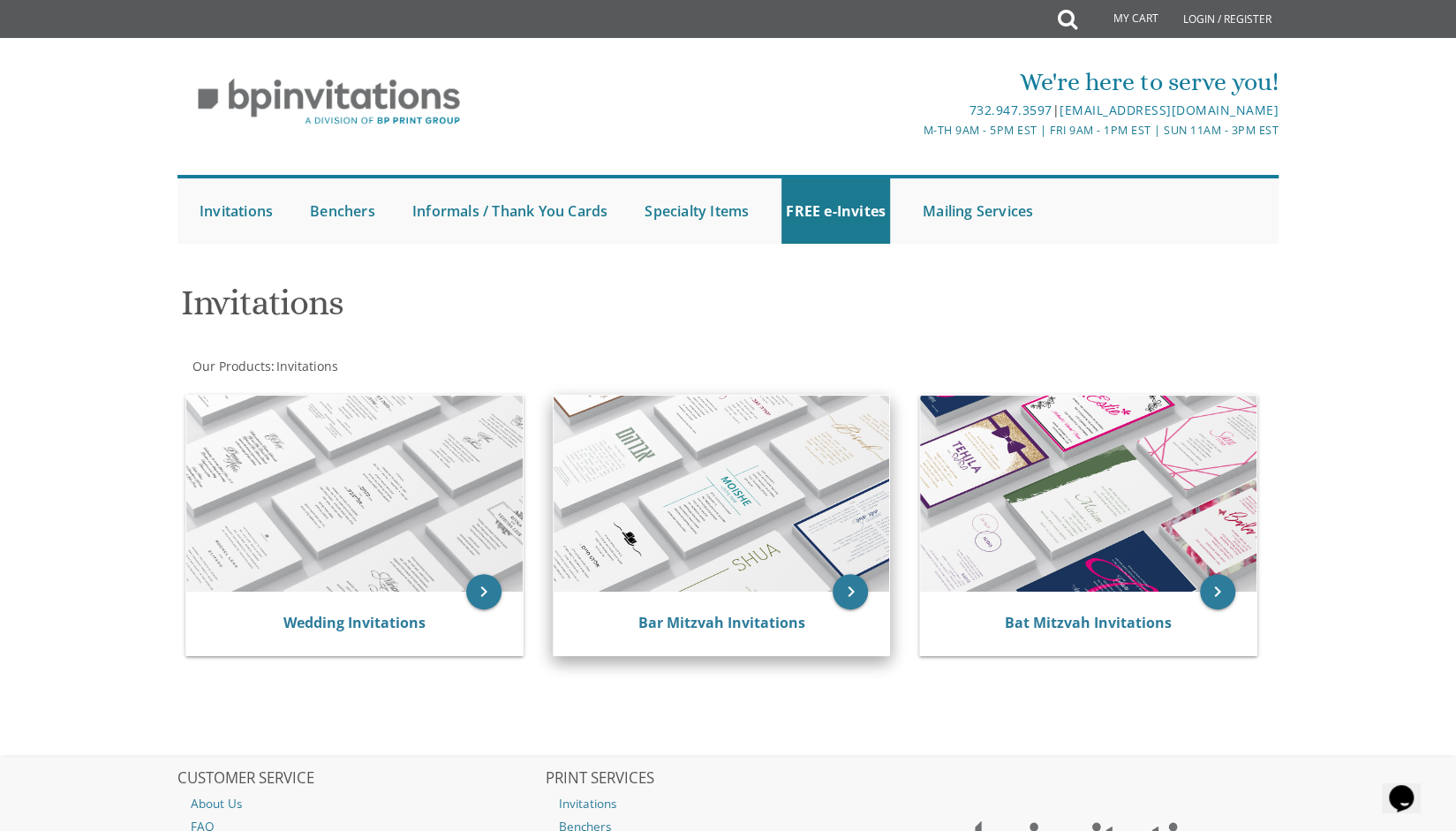
click at [786, 549] on img at bounding box center [722, 493] width 336 height 196
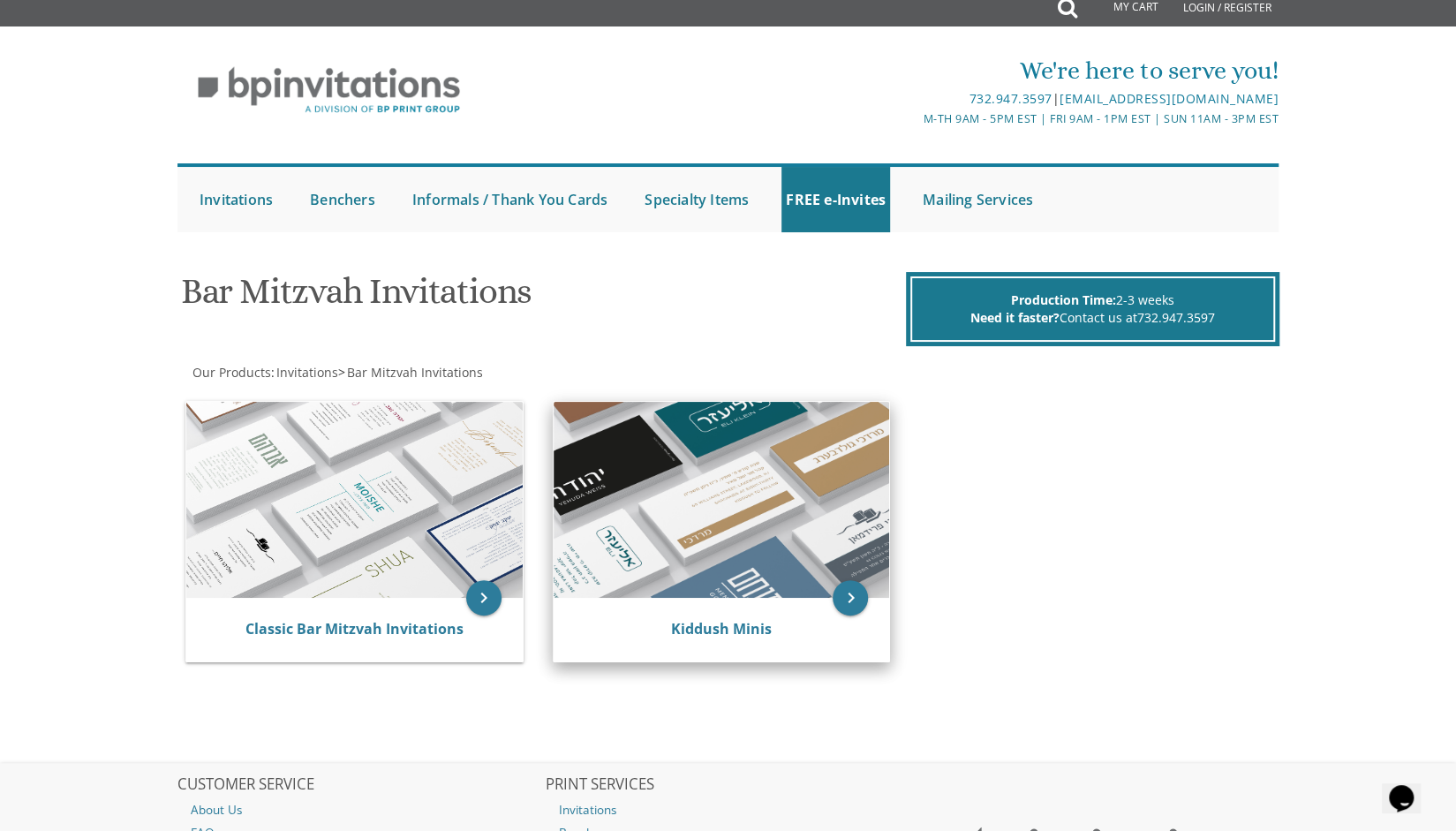
scroll to position [25, 0]
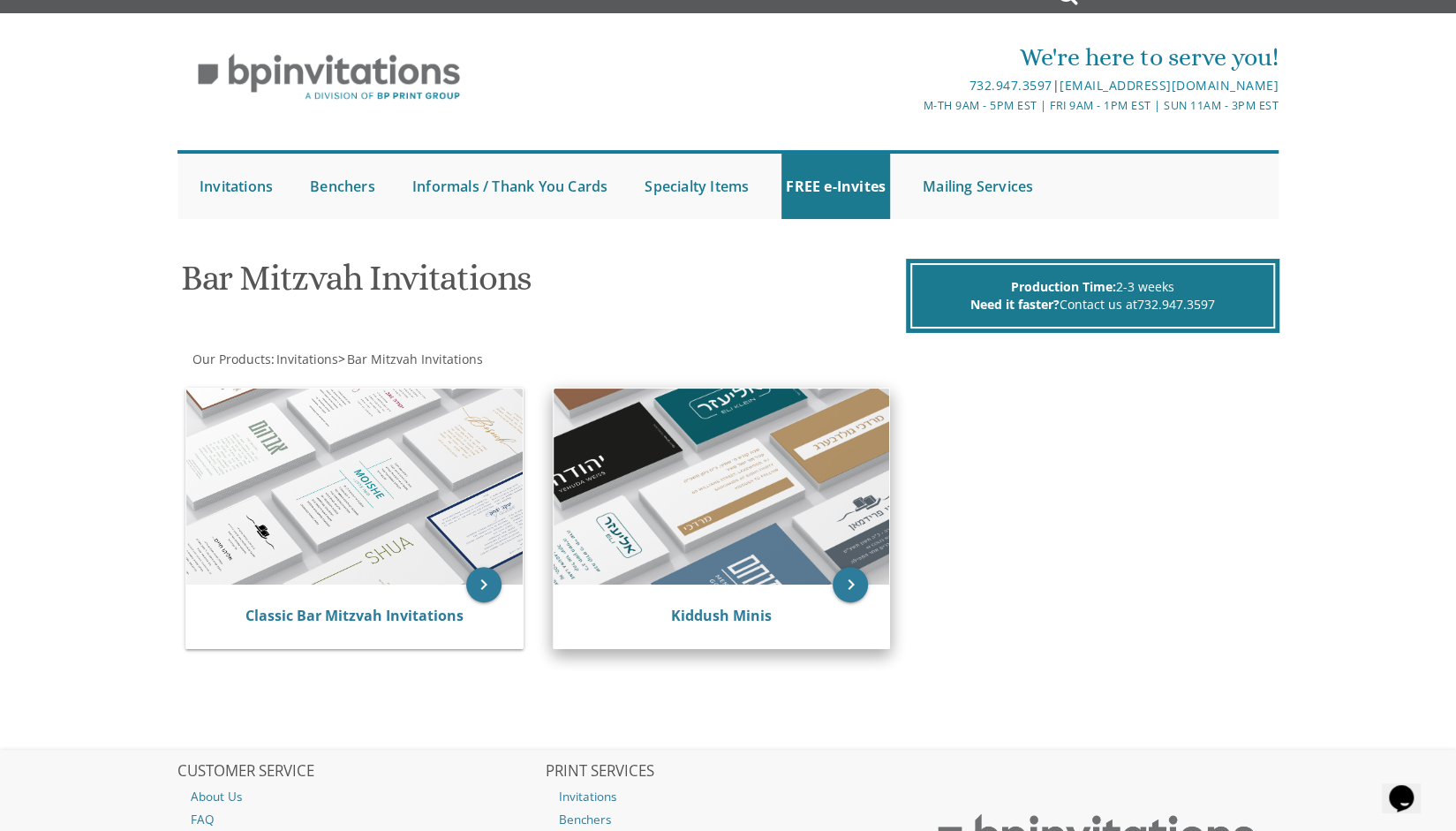
click at [720, 521] on img at bounding box center [722, 486] width 336 height 196
